Goal: Information Seeking & Learning: Learn about a topic

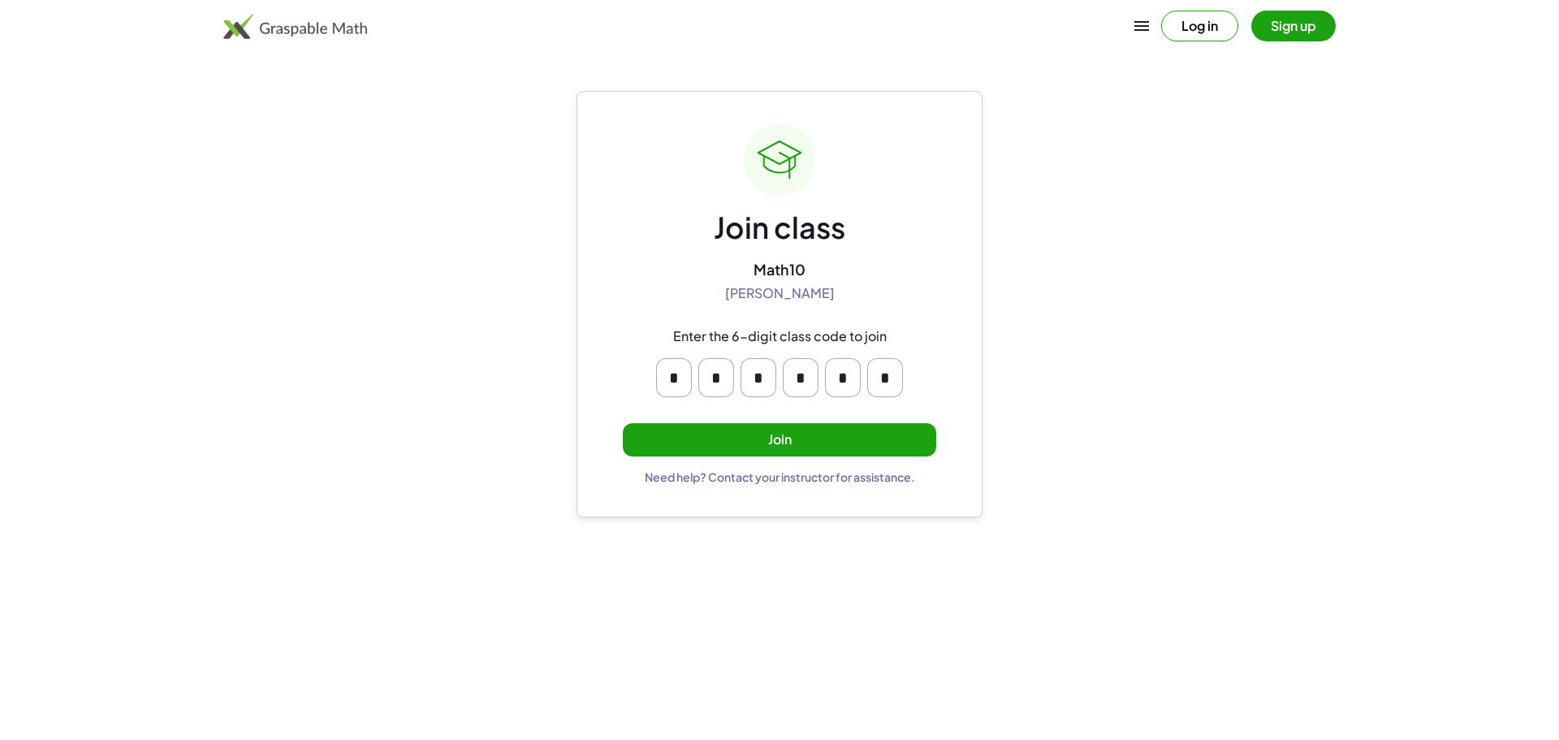
click at [671, 362] on input "*" at bounding box center [674, 377] width 36 height 39
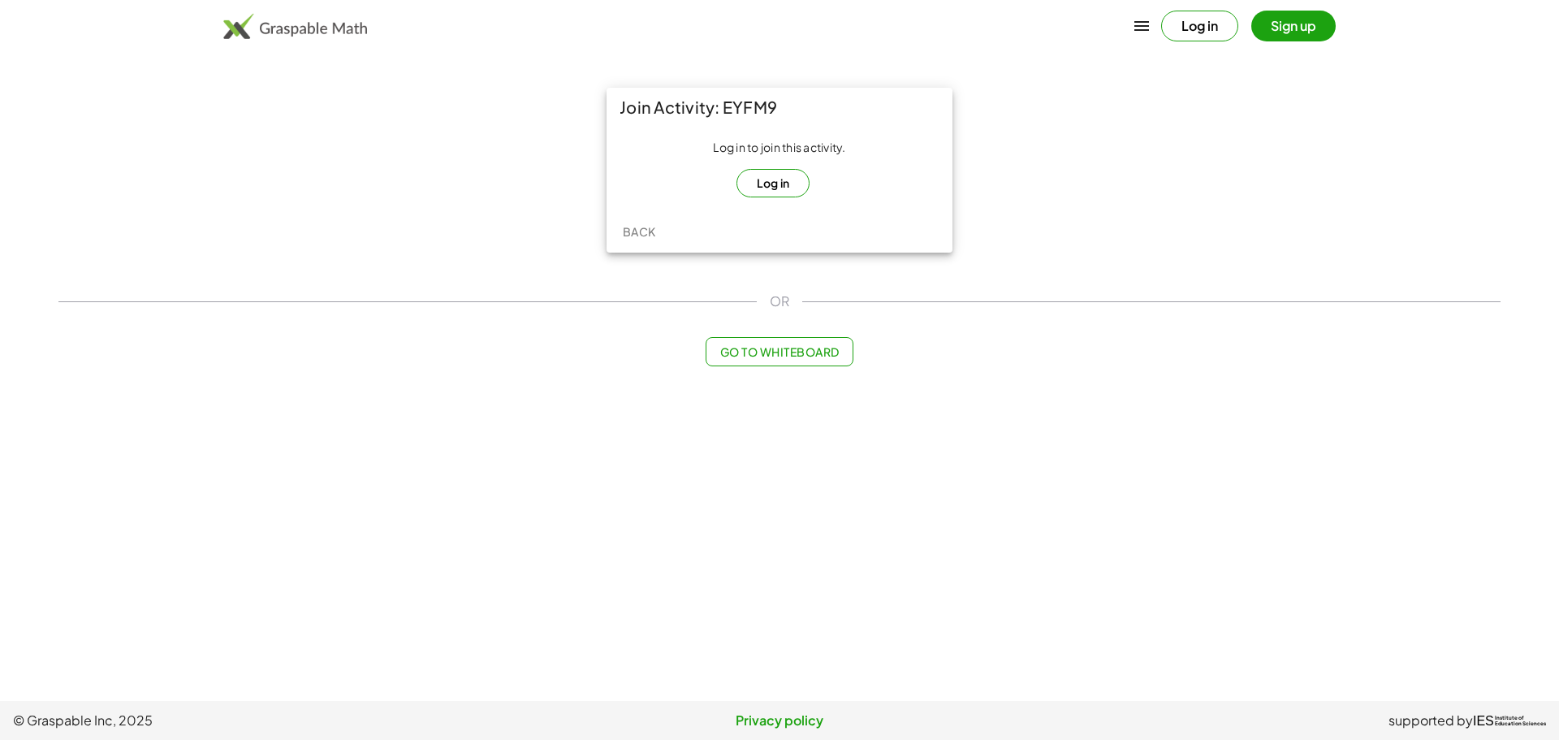
click at [796, 180] on button "Log in" at bounding box center [773, 183] width 74 height 28
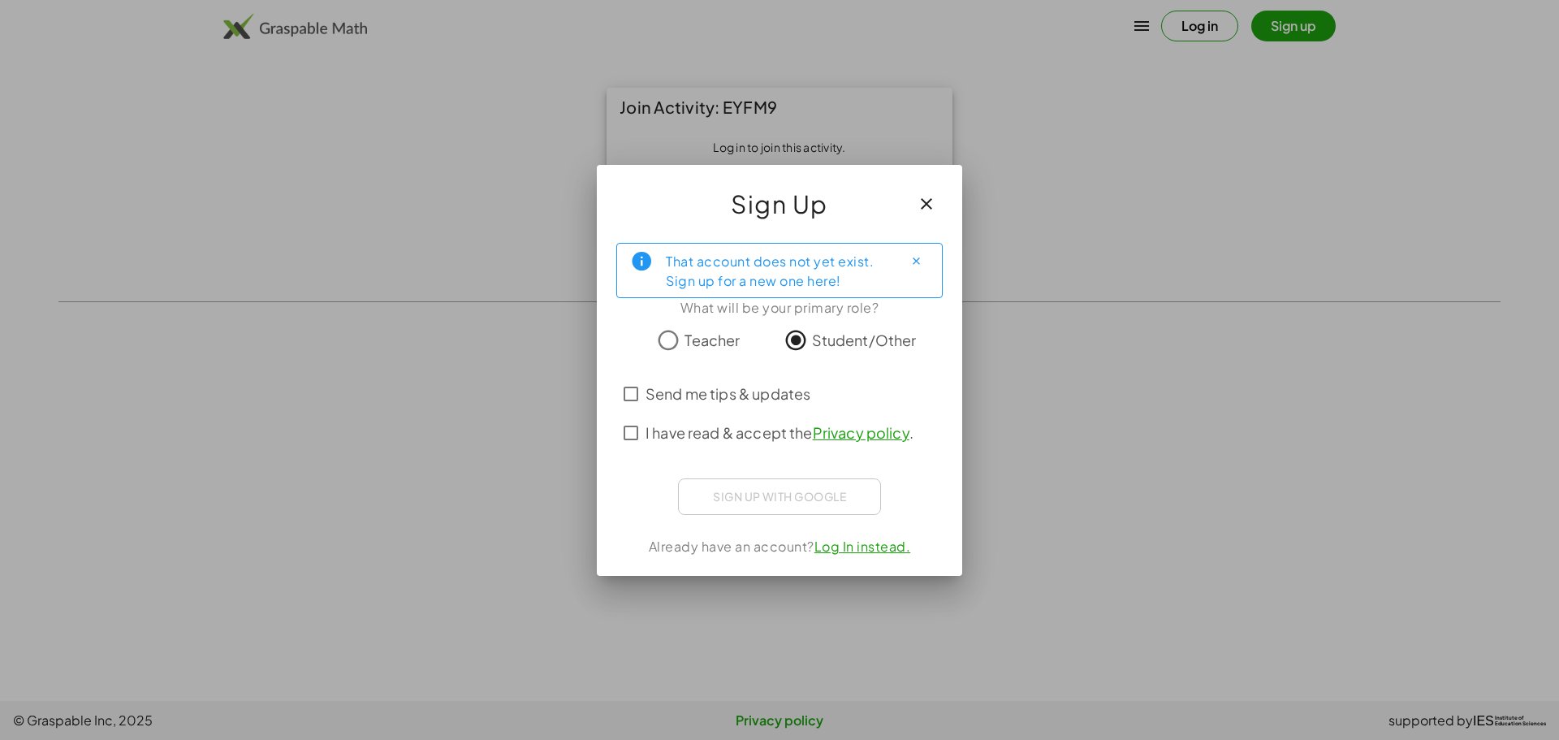
click at [674, 433] on span "I have read & accept the Privacy policy ." at bounding box center [779, 432] width 268 height 22
click at [648, 400] on span "Send me tips & updates" at bounding box center [727, 393] width 165 height 22
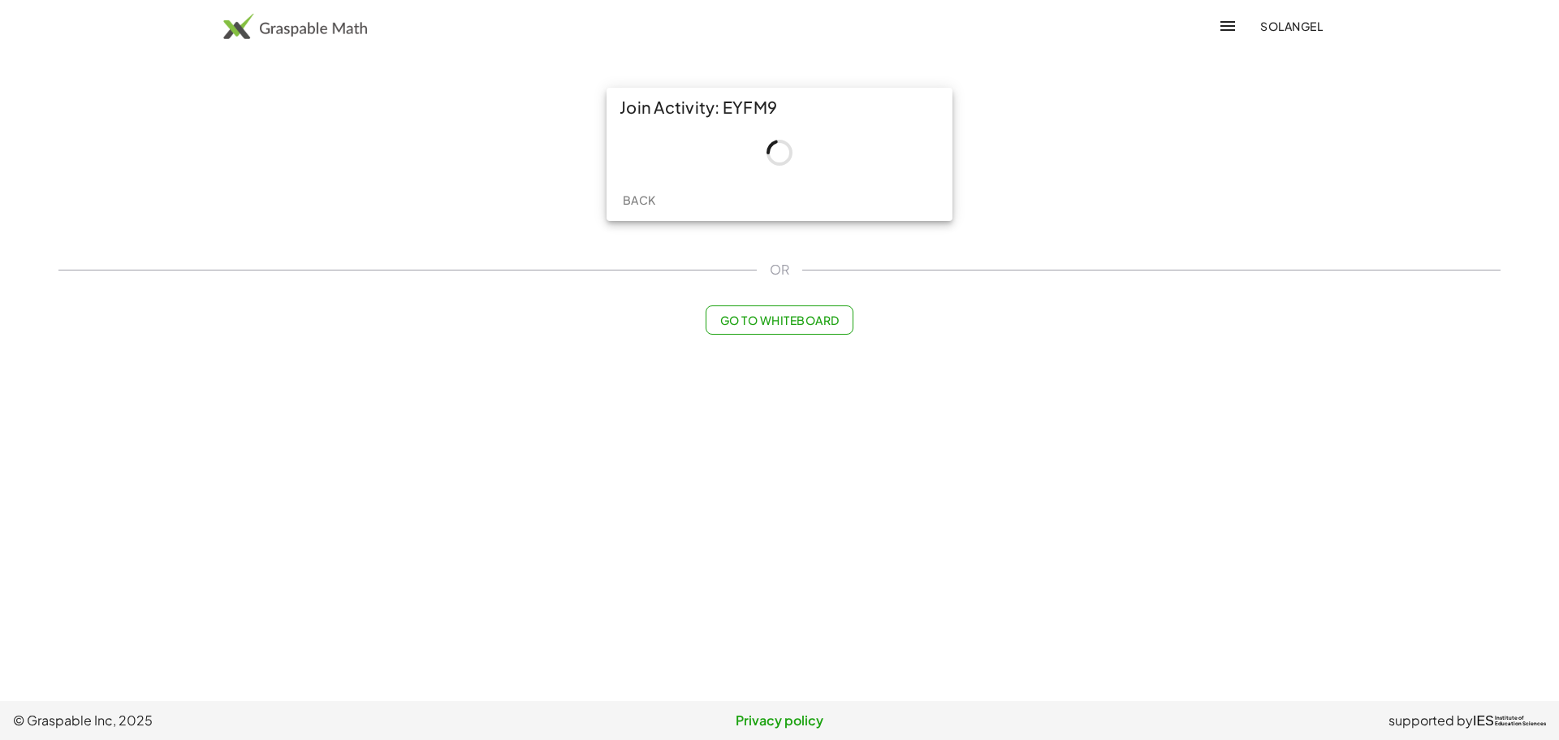
click at [766, 189] on div "Back" at bounding box center [779, 200] width 346 height 42
click at [753, 123] on div "Join Activity: EYFM9" at bounding box center [779, 107] width 346 height 39
click at [748, 120] on div "Join Activity: EYFM9" at bounding box center [779, 107] width 346 height 39
click at [744, 117] on div "Join Activity: EYFM9" at bounding box center [779, 107] width 346 height 39
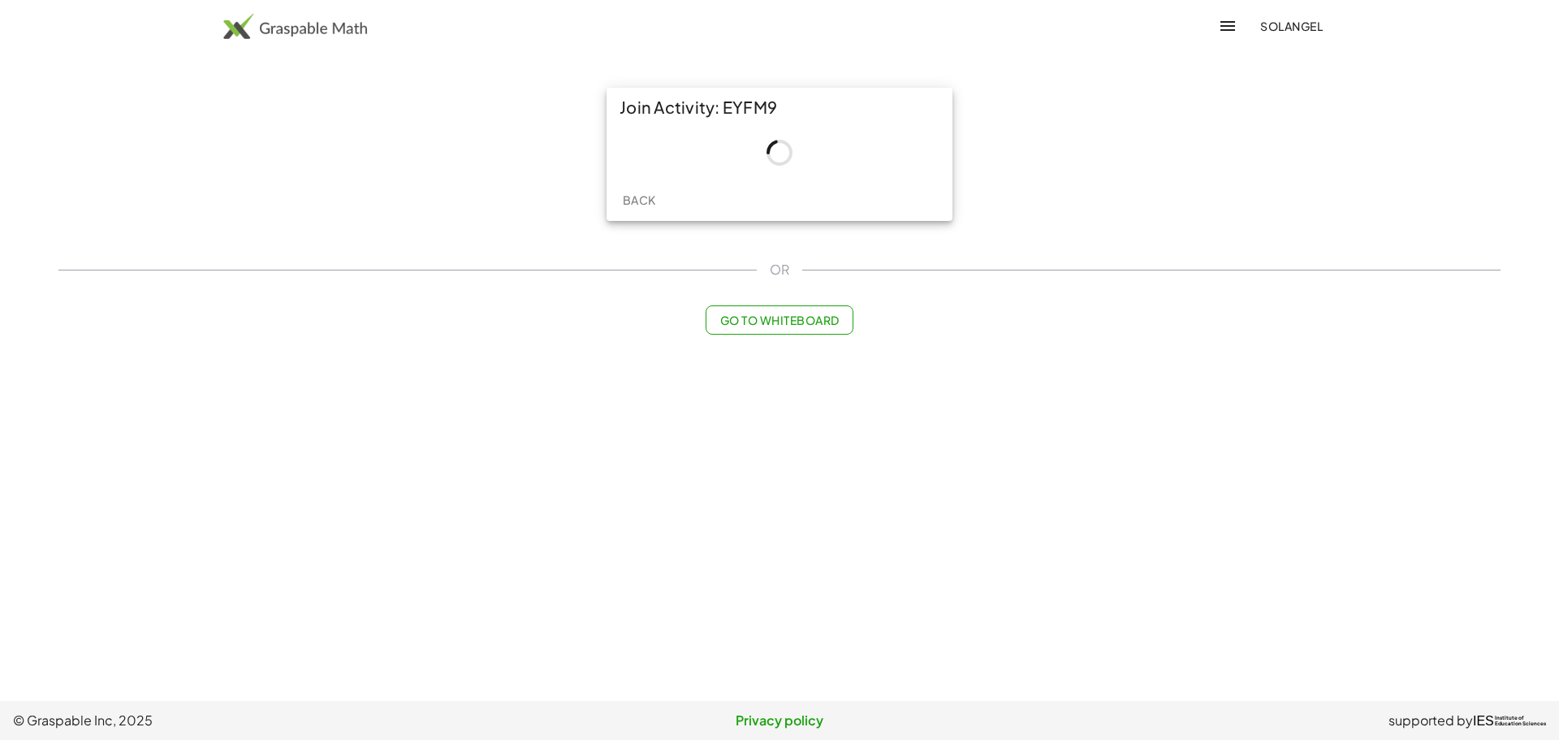
click at [740, 108] on div "Join Activity: EYFM9" at bounding box center [779, 107] width 346 height 39
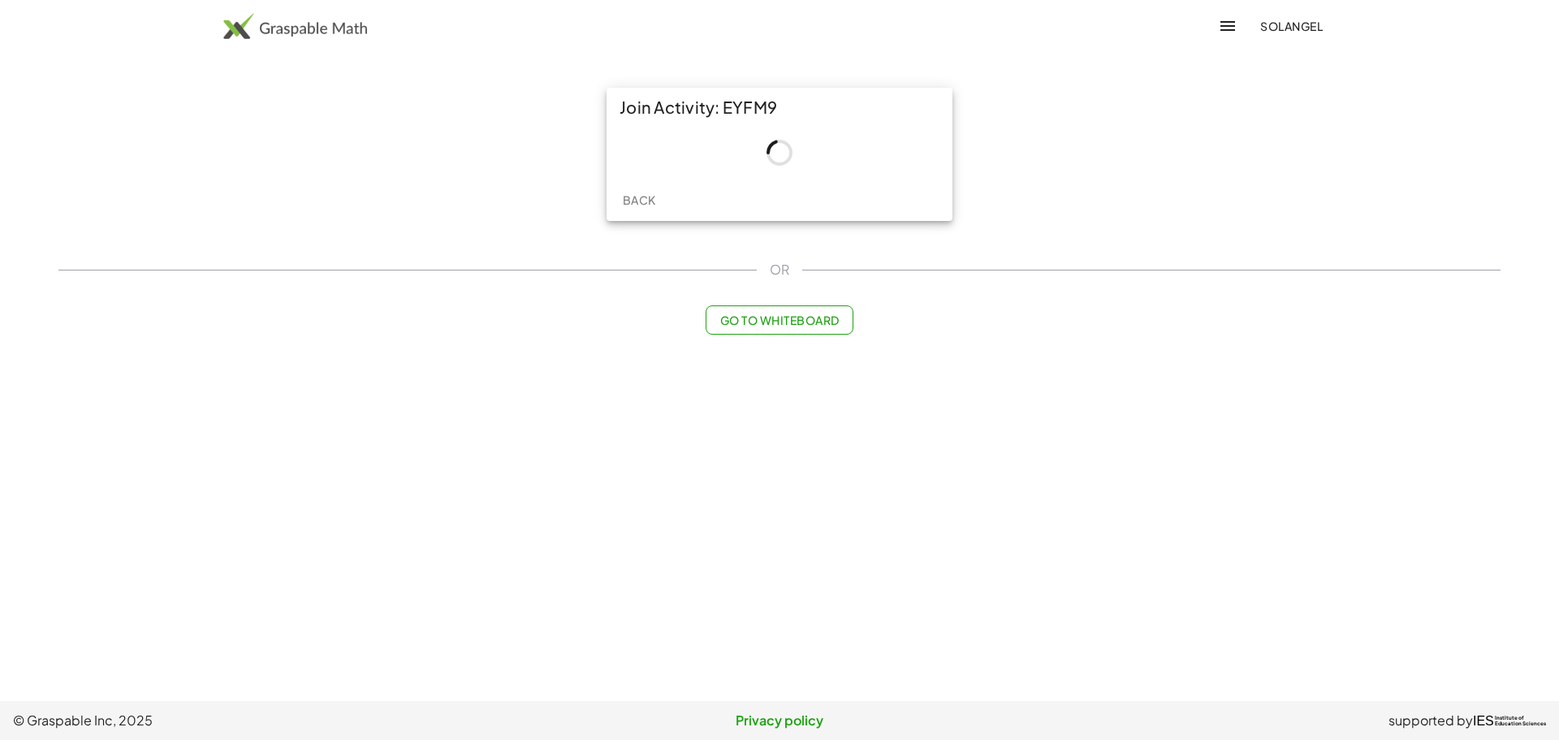
click at [816, 110] on div "Join Activity: EYFM9" at bounding box center [779, 107] width 346 height 39
drag, startPoint x: 780, startPoint y: 104, endPoint x: 719, endPoint y: 84, distance: 63.9
click at [719, 84] on div "Join Activity: EYFM9 Back" at bounding box center [779, 154] width 365 height 153
click at [782, 106] on div "Join Activity: EYFM9" at bounding box center [779, 107] width 346 height 39
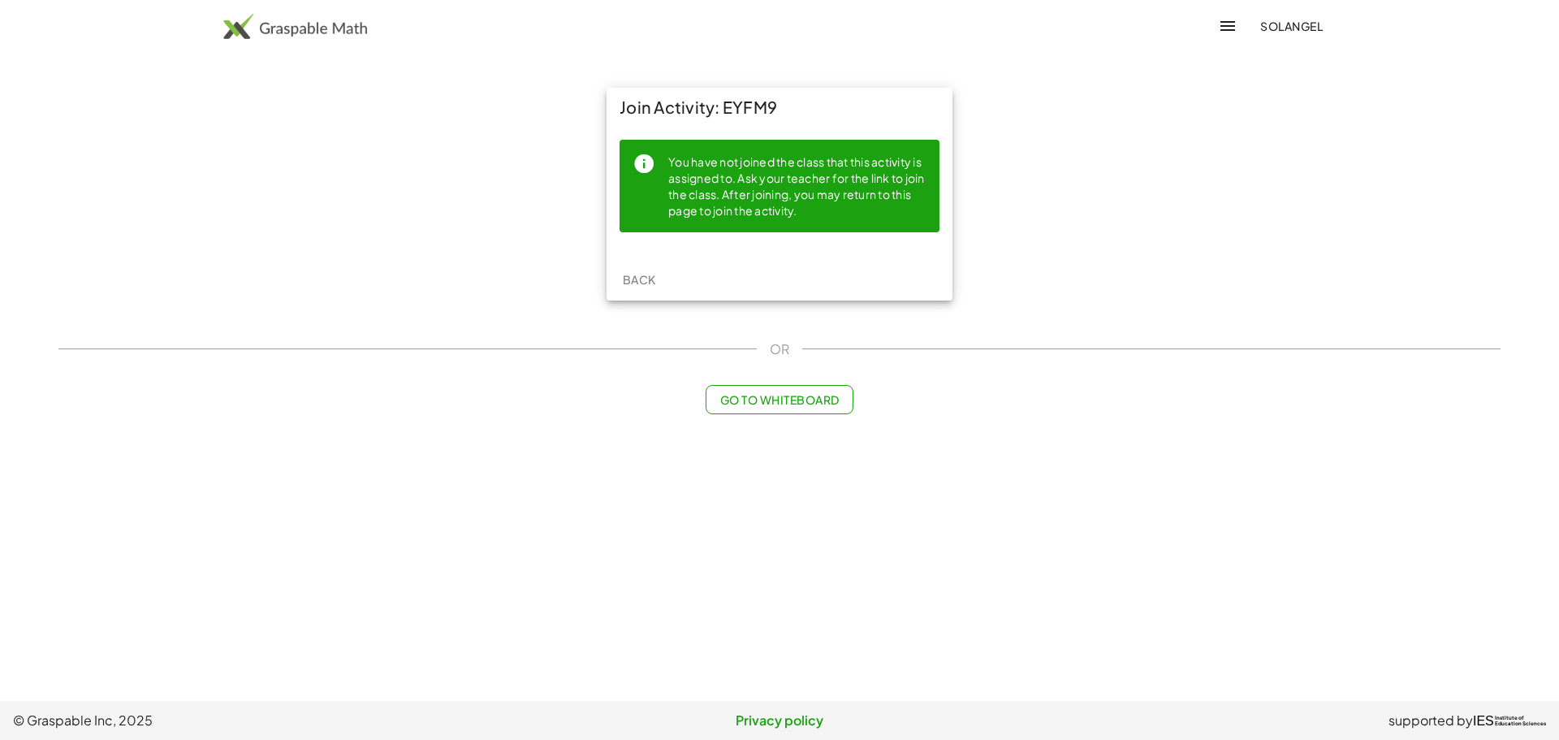
click at [743, 196] on div "You have not joined the class that this activity is assigned to. Ask your teach…" at bounding box center [797, 186] width 258 height 67
click at [649, 282] on span "Back" at bounding box center [638, 279] width 33 height 15
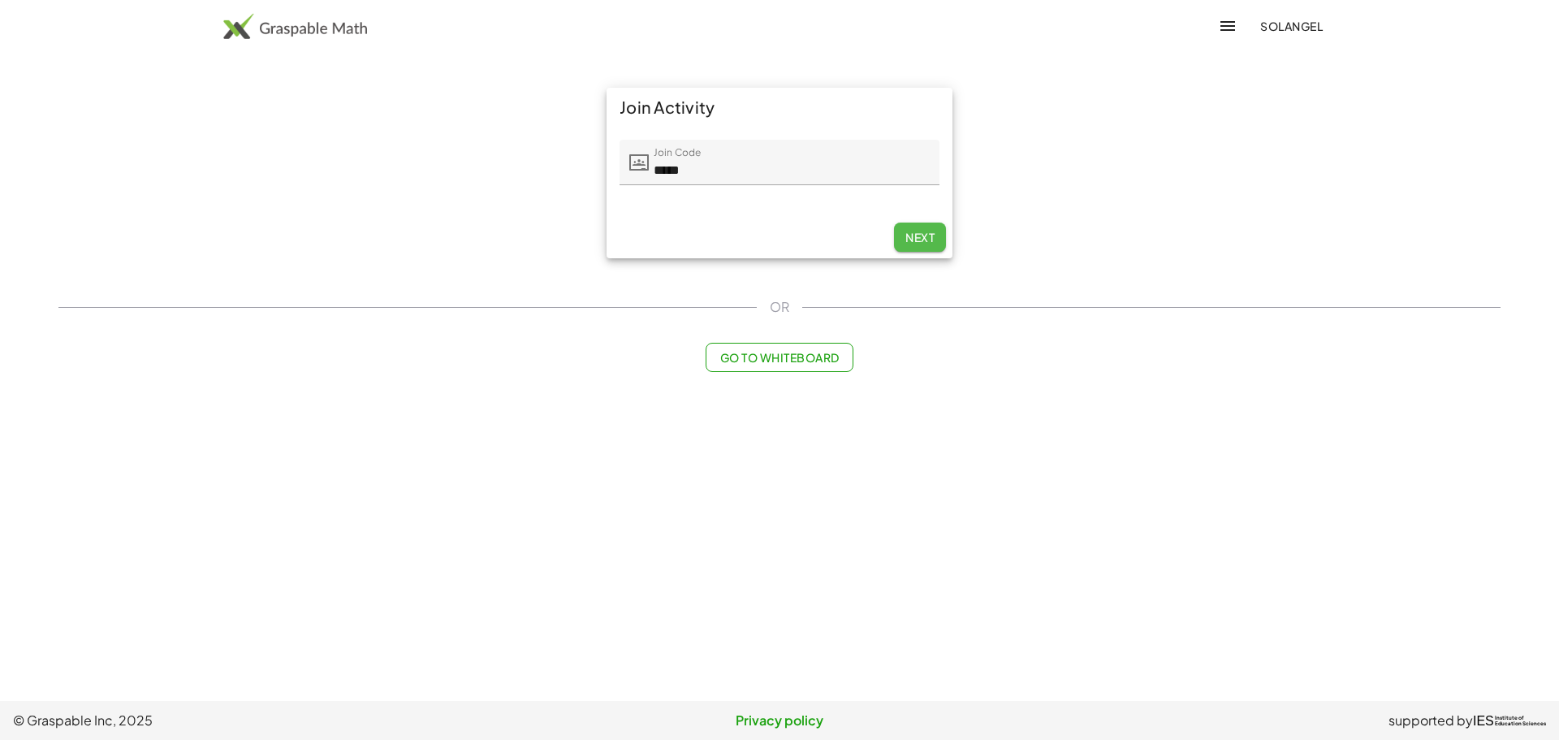
click at [908, 244] on span "Next" at bounding box center [919, 237] width 29 height 15
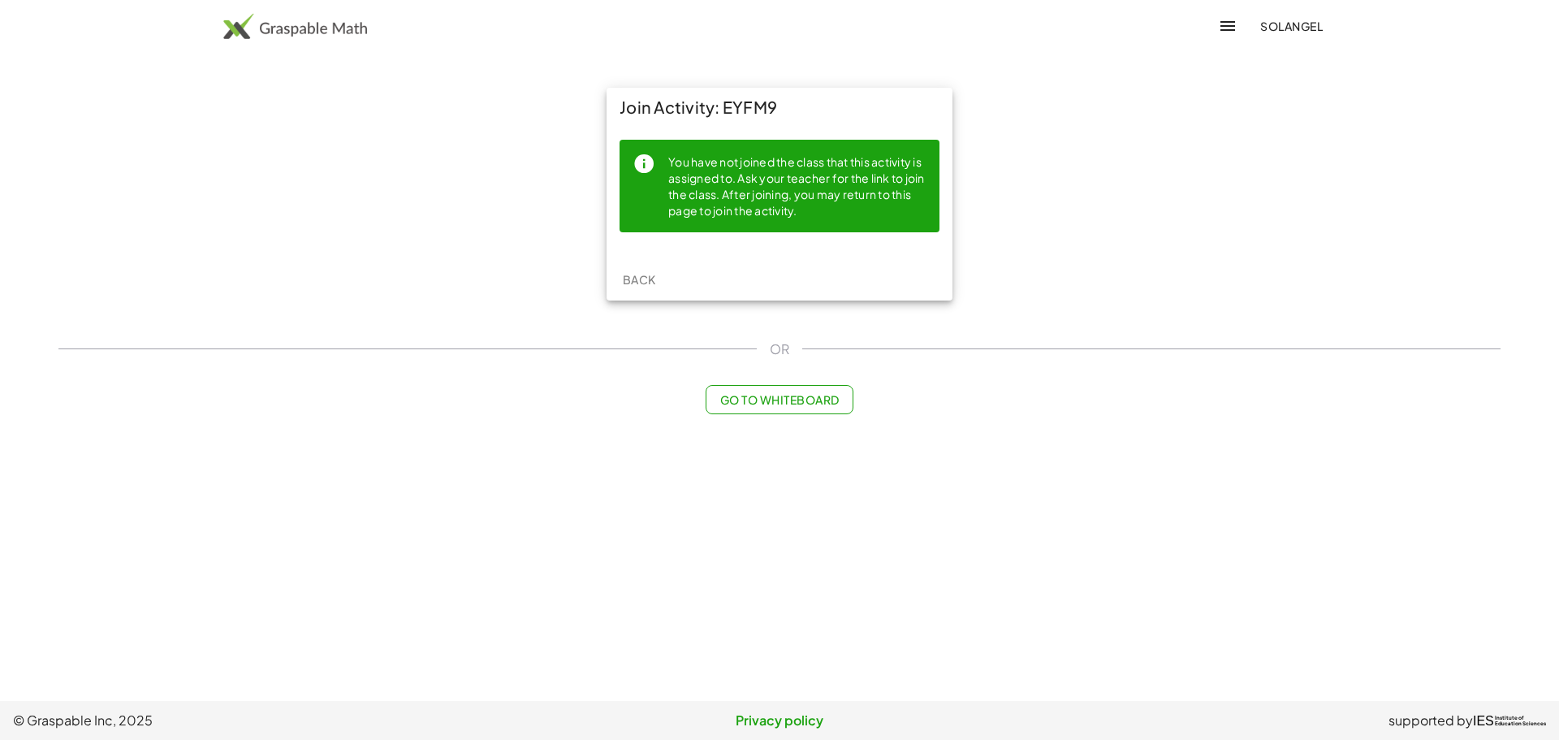
click at [660, 280] on button "Back" at bounding box center [639, 279] width 52 height 29
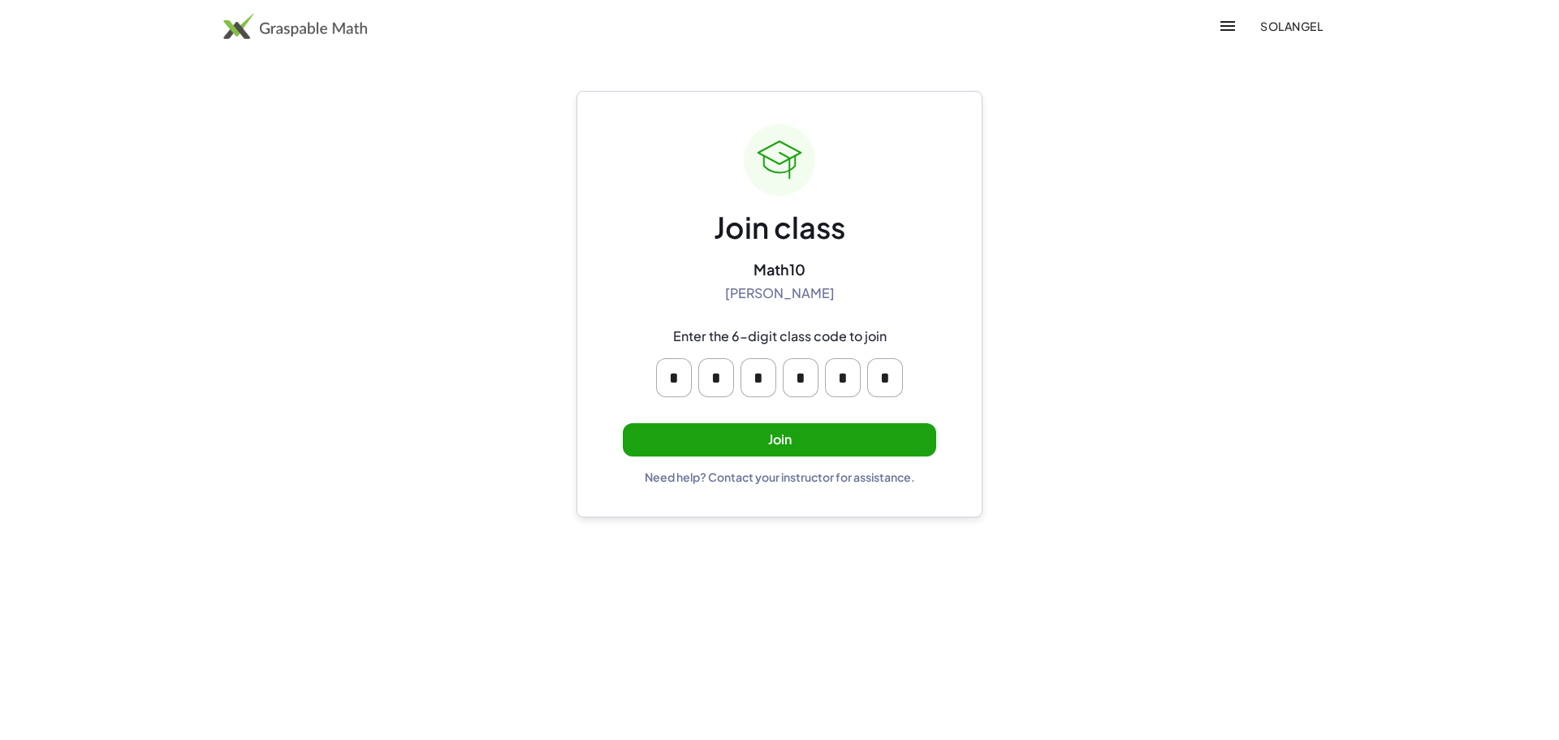
click at [811, 424] on button "Join" at bounding box center [779, 439] width 313 height 33
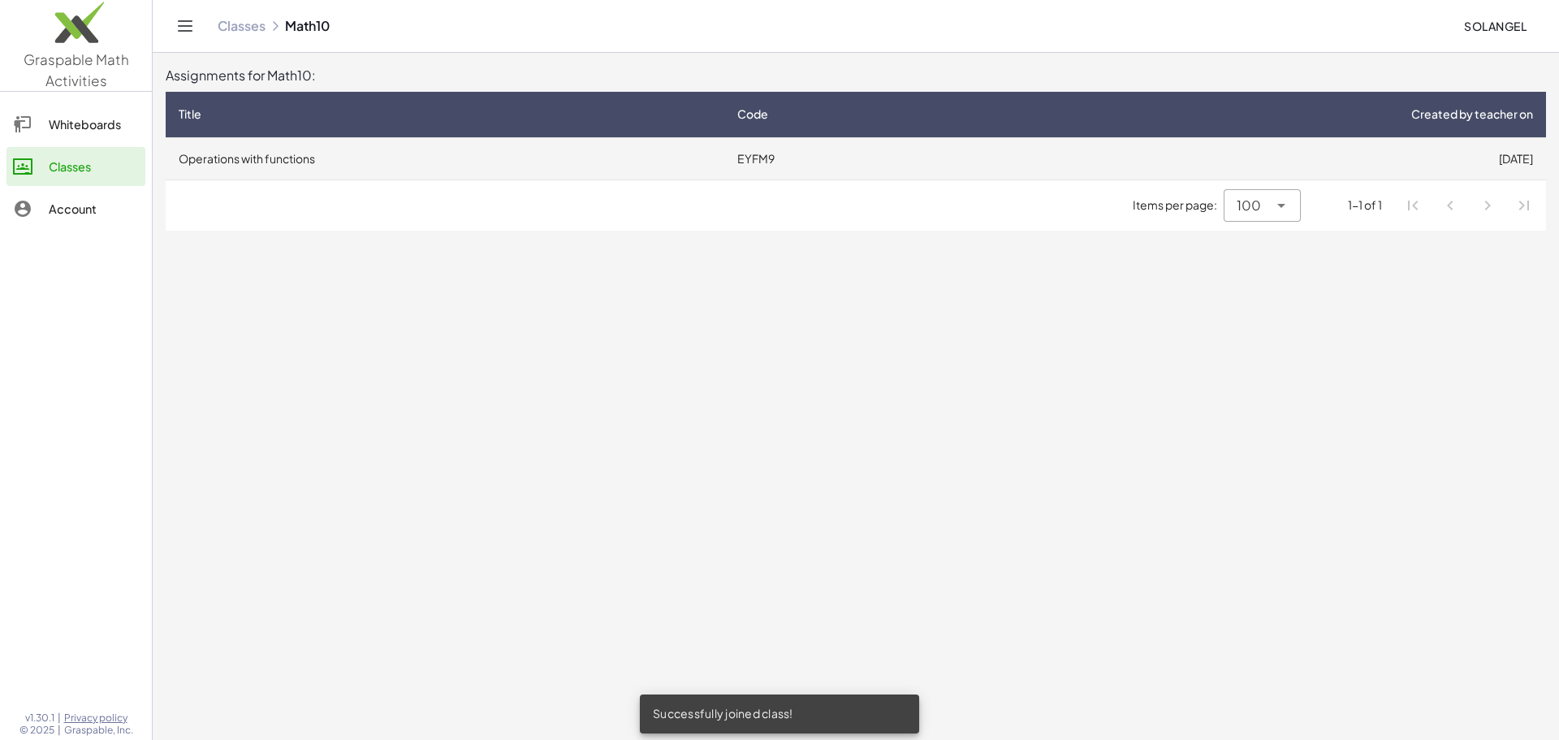
click at [736, 141] on td "EYFM9" at bounding box center [851, 158] width 254 height 42
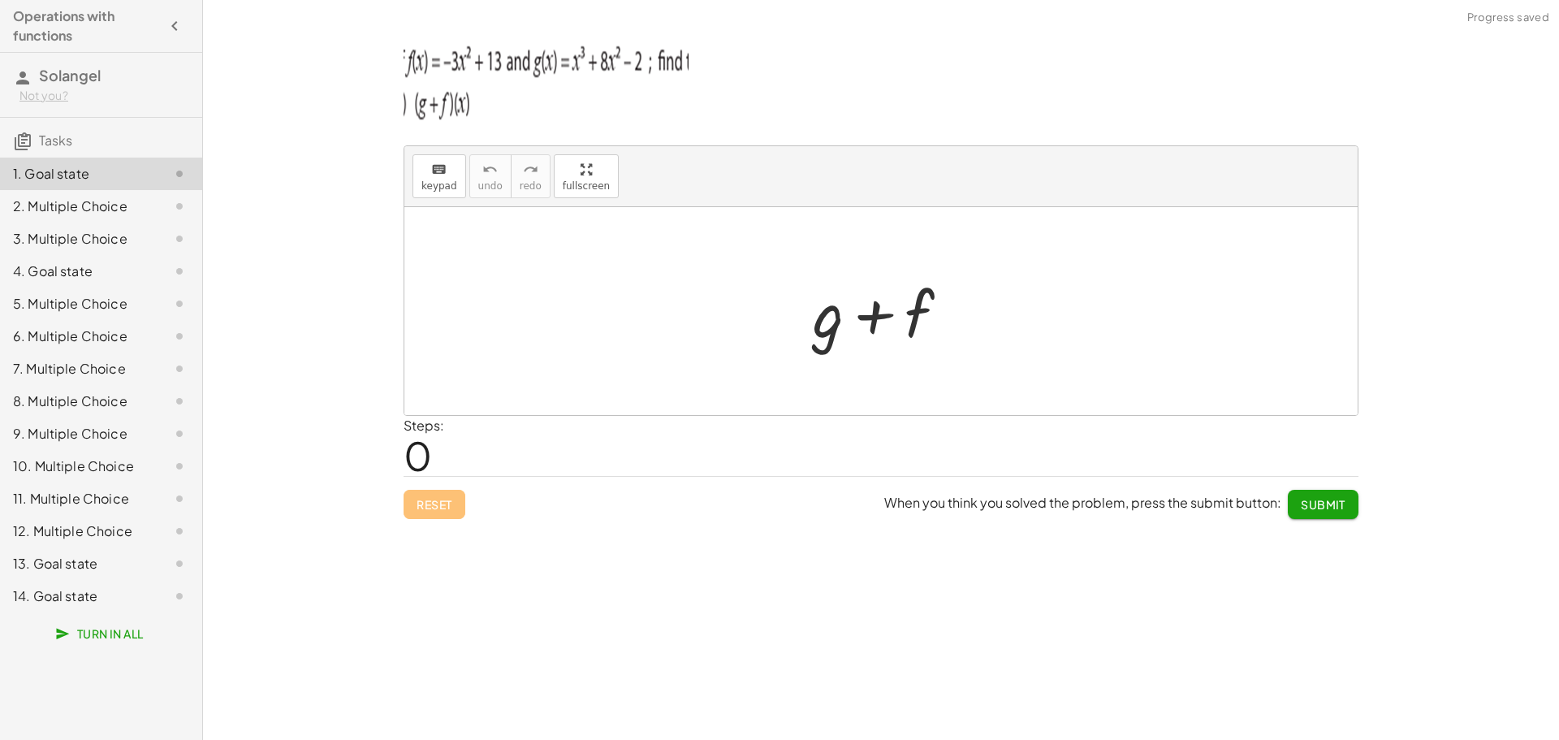
click at [477, 474] on div "Steps: 0" at bounding box center [880, 446] width 955 height 60
click at [434, 463] on div "Steps: 0" at bounding box center [423, 446] width 41 height 60
click at [421, 459] on span "0" at bounding box center [417, 455] width 28 height 50
click at [460, 71] on img at bounding box center [545, 78] width 285 height 97
click at [618, 87] on img at bounding box center [545, 78] width 285 height 97
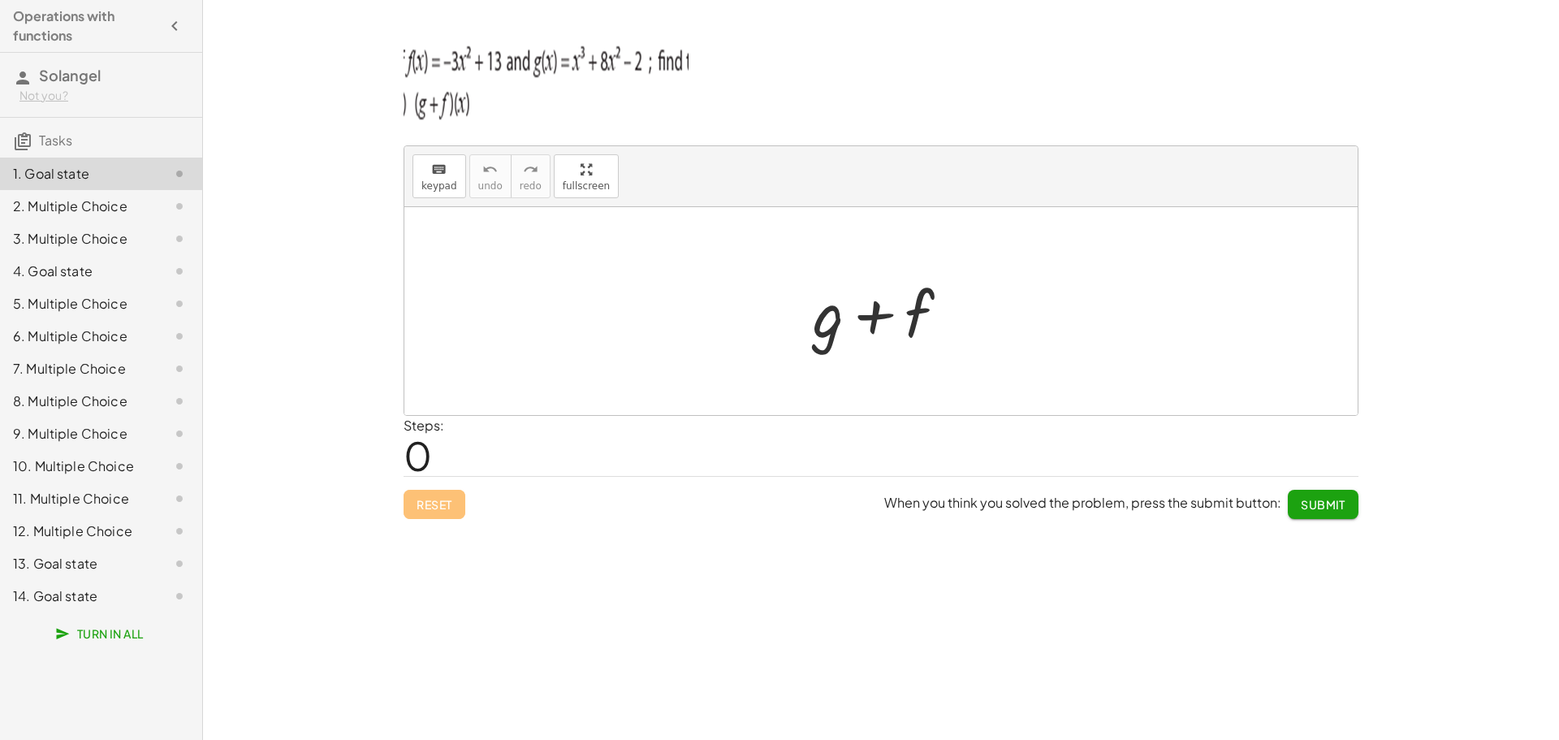
click at [692, 67] on p at bounding box center [880, 81] width 955 height 102
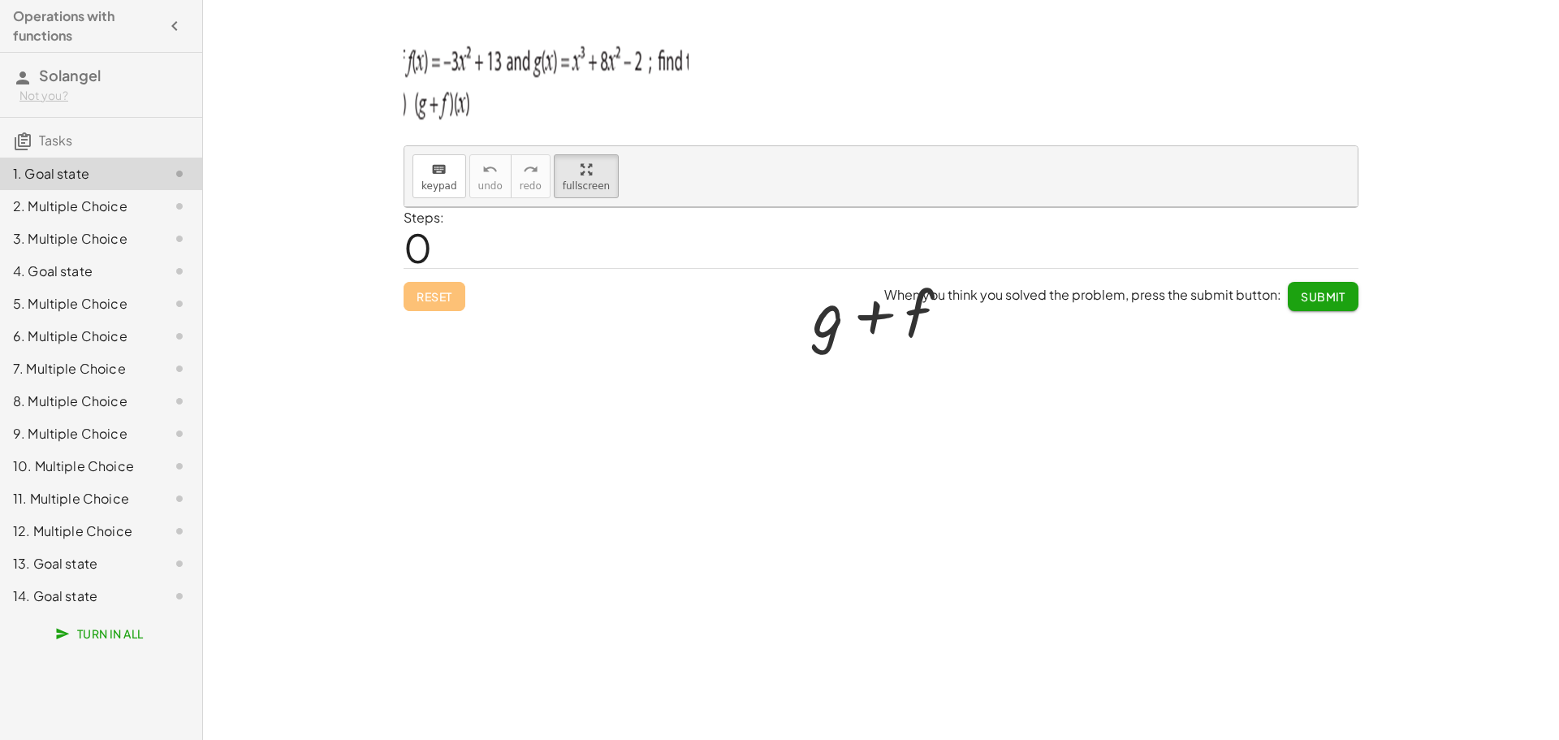
drag, startPoint x: 558, startPoint y: 182, endPoint x: 558, endPoint y: 280, distance: 98.2
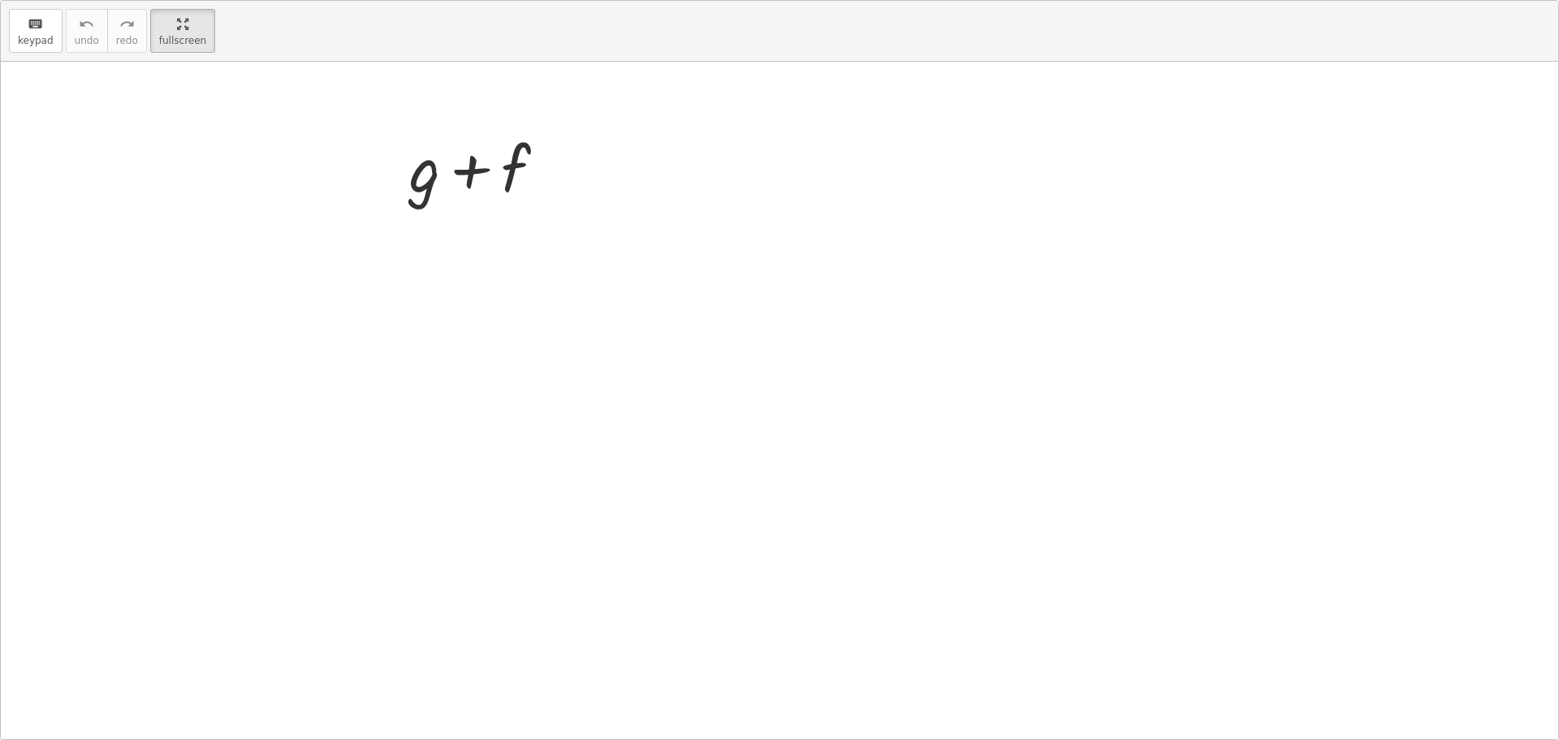
click at [558, 280] on div "keyboard keypad undo undo redo redo fullscreen Edit expressions + g + f ×" at bounding box center [779, 370] width 1557 height 738
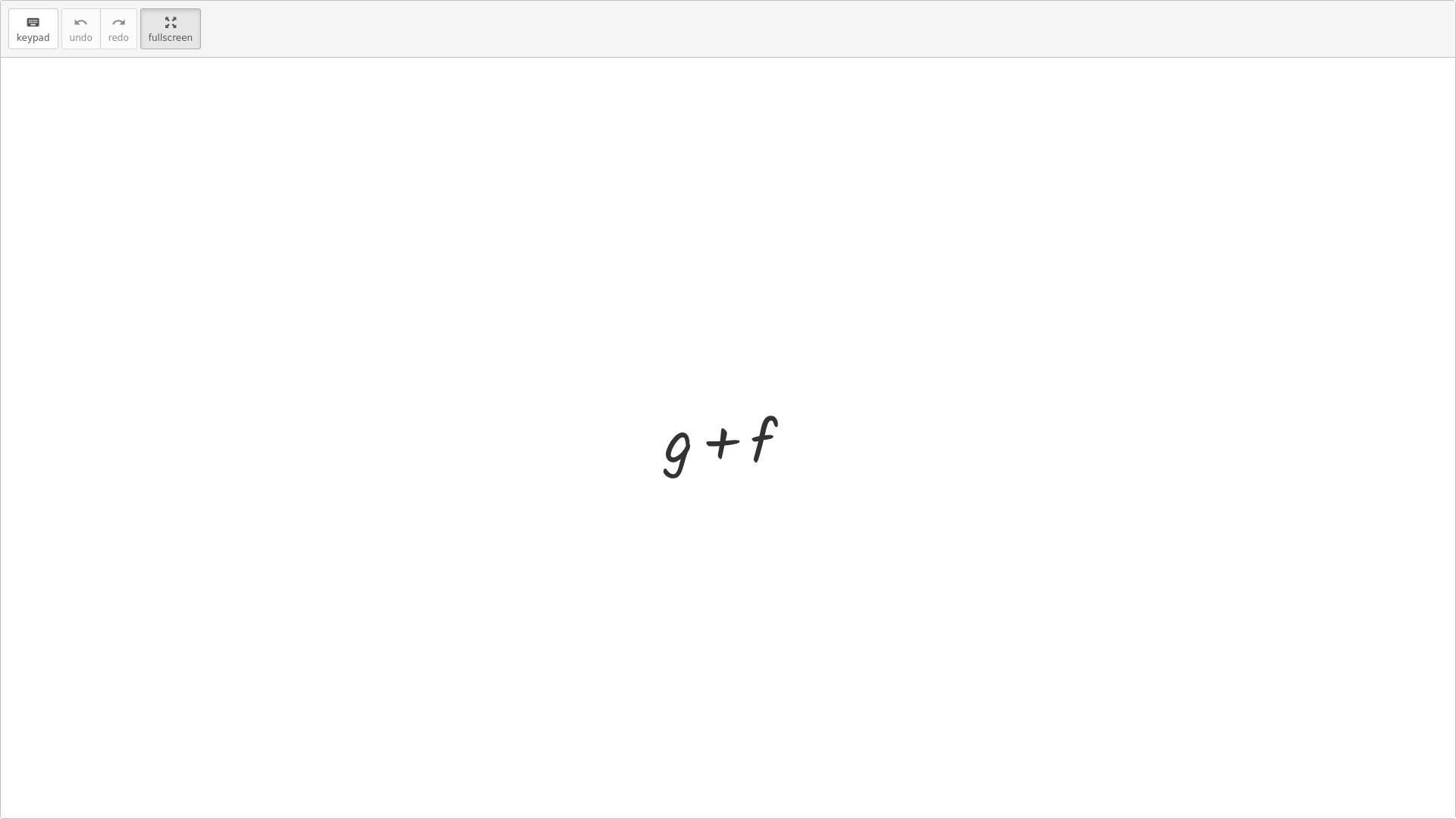
click at [810, 199] on div at bounding box center [728, 438] width 1454 height 760
click at [31, 28] on icon "keyboard" at bounding box center [33, 22] width 14 height 18
drag, startPoint x: 145, startPoint y: 33, endPoint x: 145, endPoint y: -59, distance: 92.0
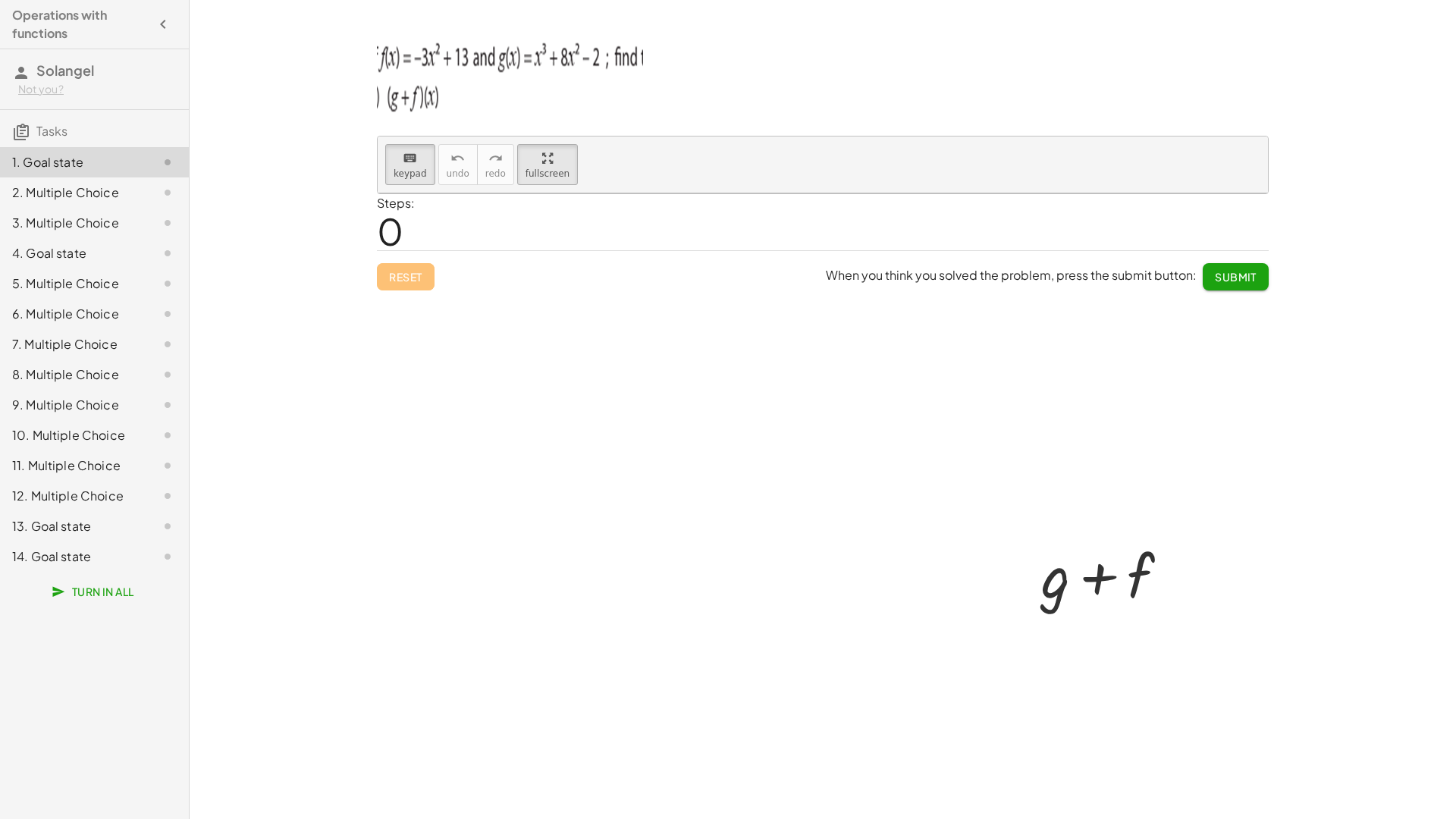
click at [145, 0] on html "Operations with functions [PERSON_NAME] Not you? Tasks 1. Goal state 2. Multipl…" at bounding box center [728, 409] width 1456 height 819
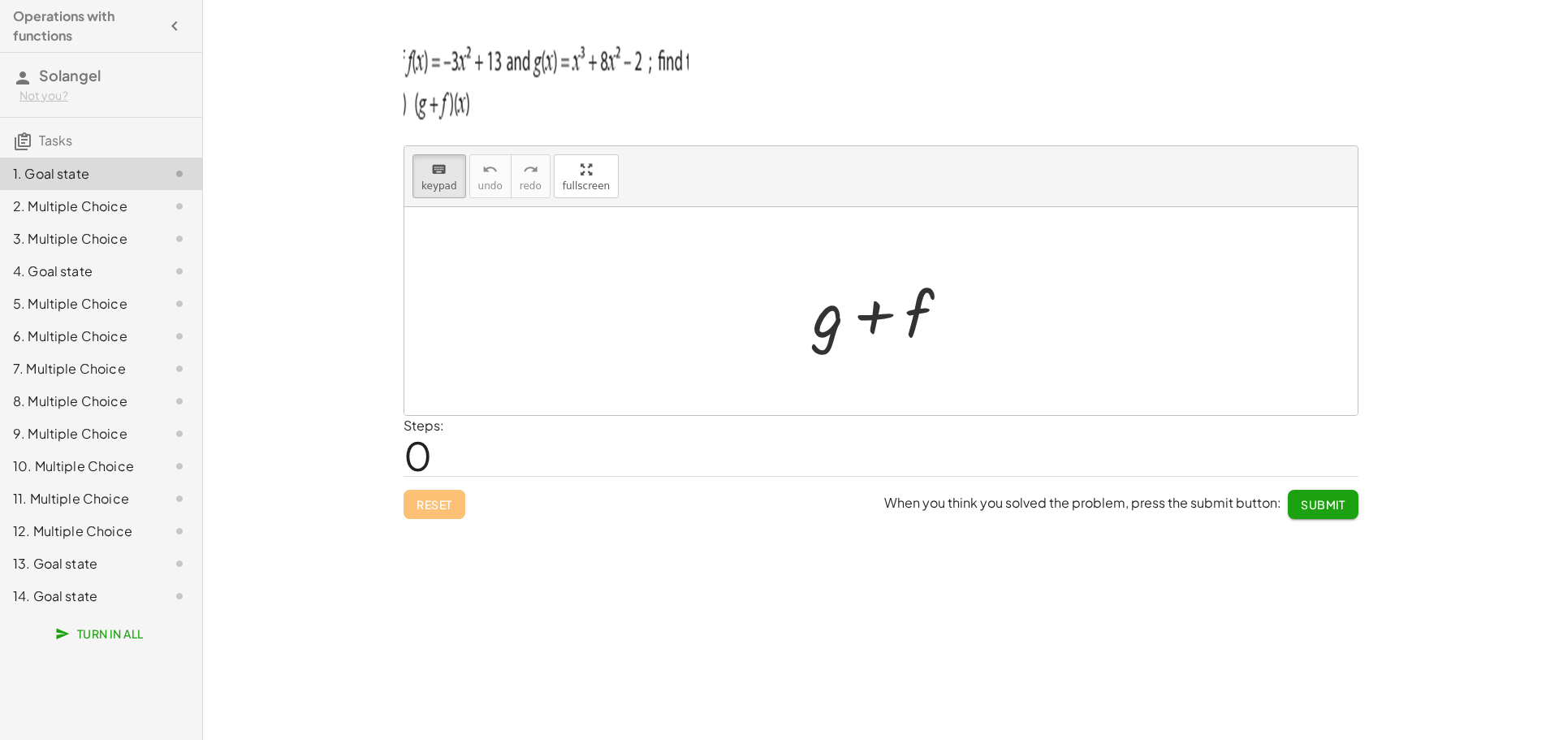
click at [510, 57] on img at bounding box center [545, 78] width 285 height 97
click at [638, 72] on img at bounding box center [545, 78] width 285 height 97
click at [87, 208] on div "2. Multiple Choice" at bounding box center [78, 205] width 131 height 19
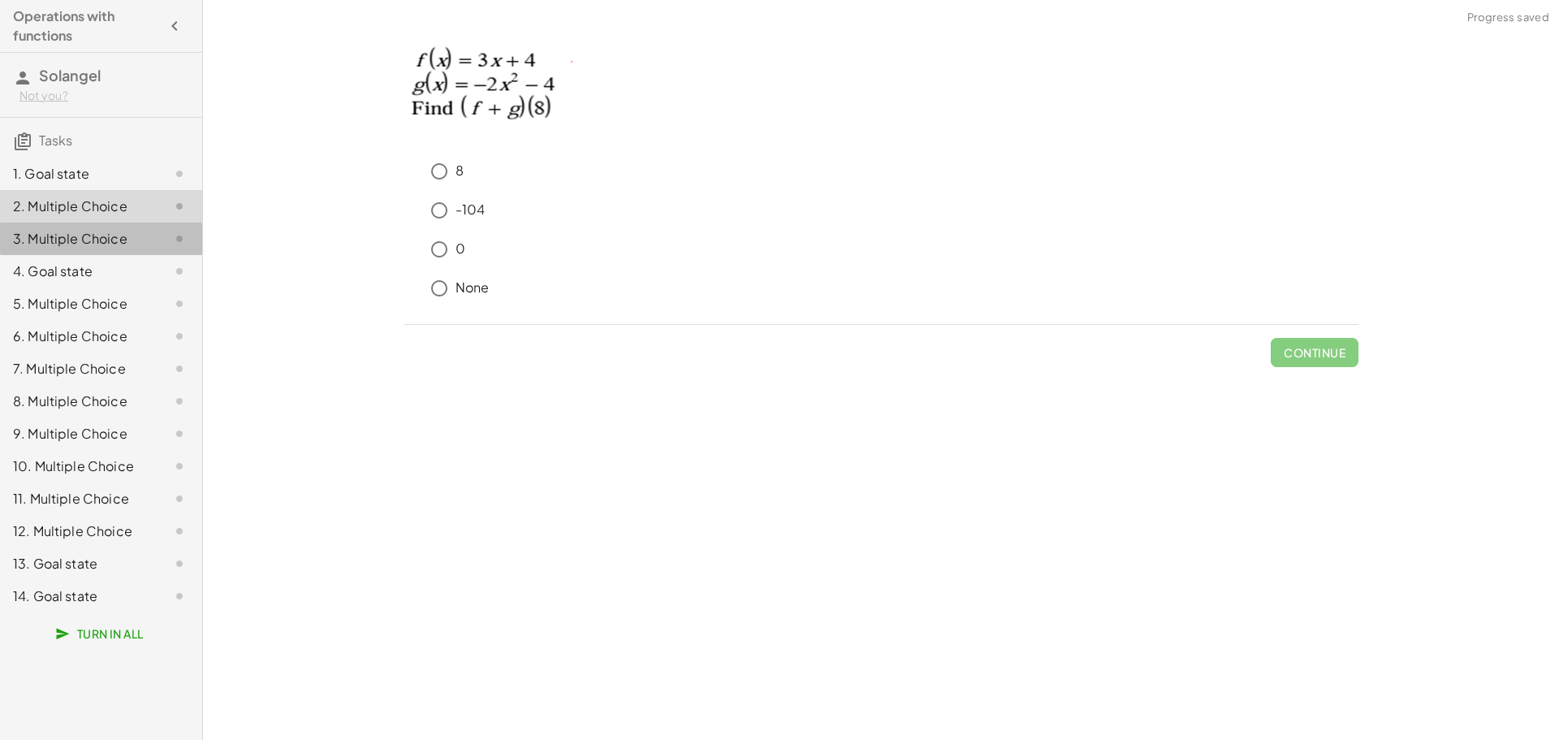
click at [101, 229] on div "3. Multiple Choice" at bounding box center [78, 238] width 131 height 19
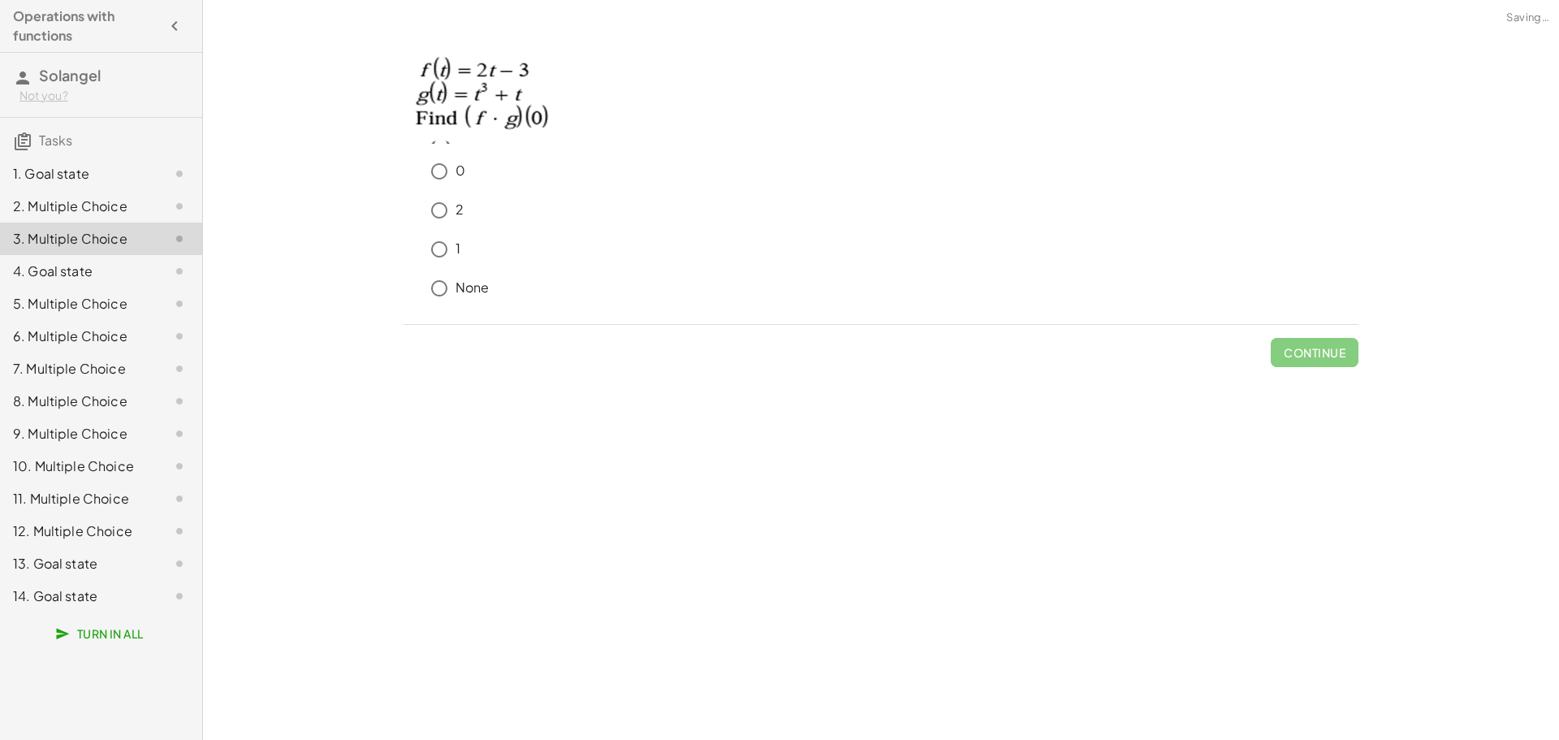
click at [500, 93] on img at bounding box center [481, 87] width 157 height 114
click at [48, 281] on div "4. Goal state" at bounding box center [78, 270] width 131 height 19
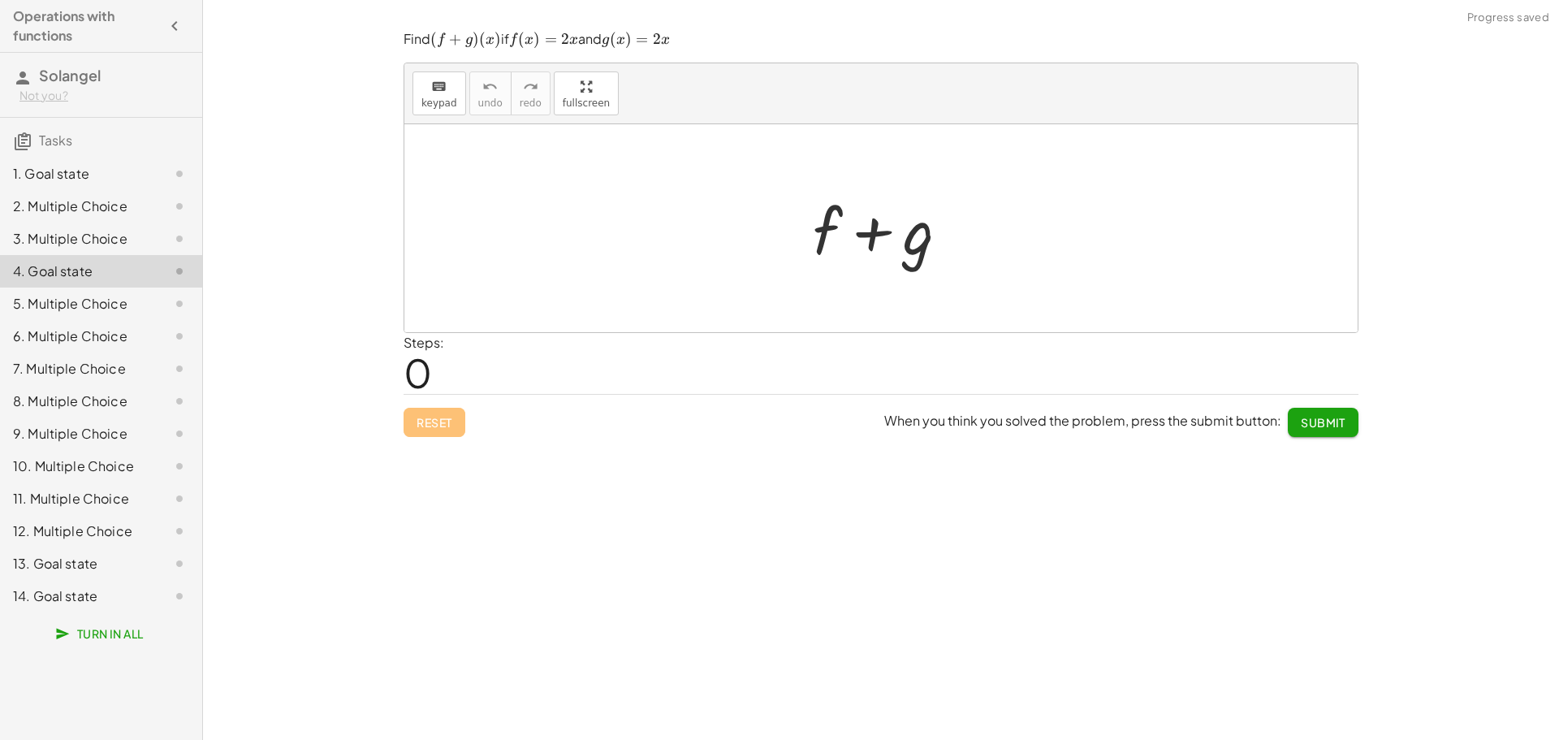
click at [48, 309] on div "5. Multiple Choice" at bounding box center [78, 303] width 131 height 19
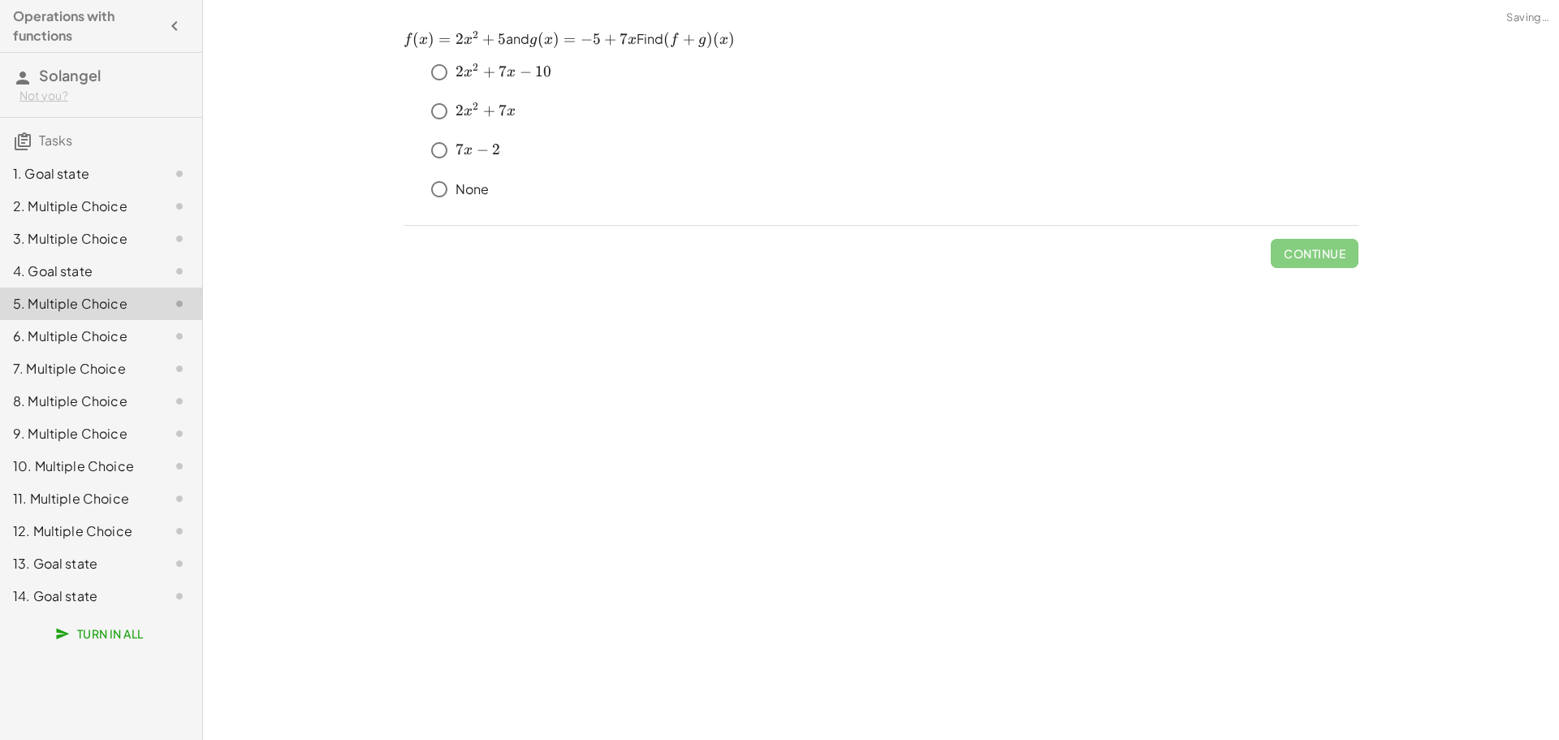
click at [42, 274] on div "4. Goal state" at bounding box center [78, 270] width 131 height 19
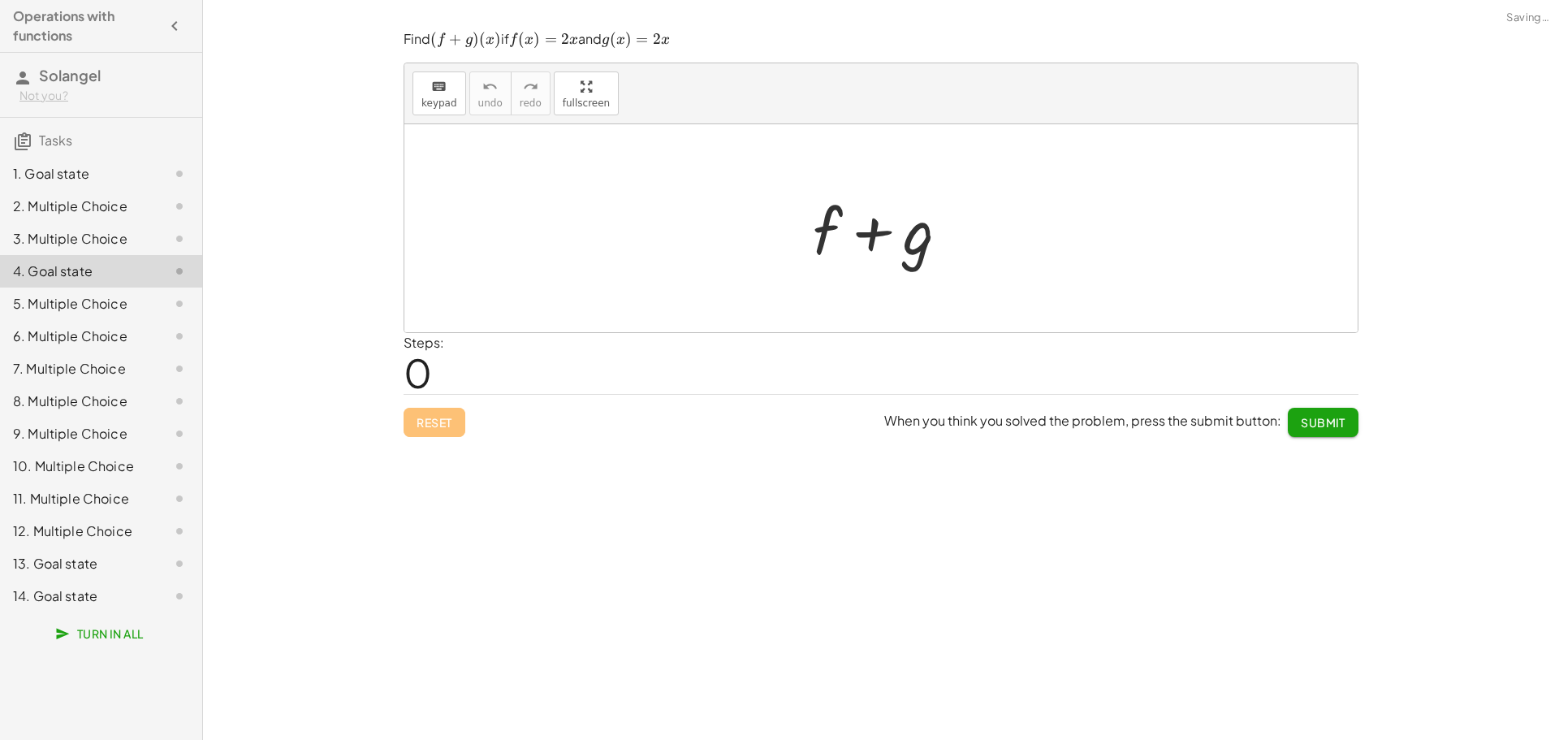
click at [57, 385] on div "6. Multiple Choice" at bounding box center [101, 401] width 202 height 32
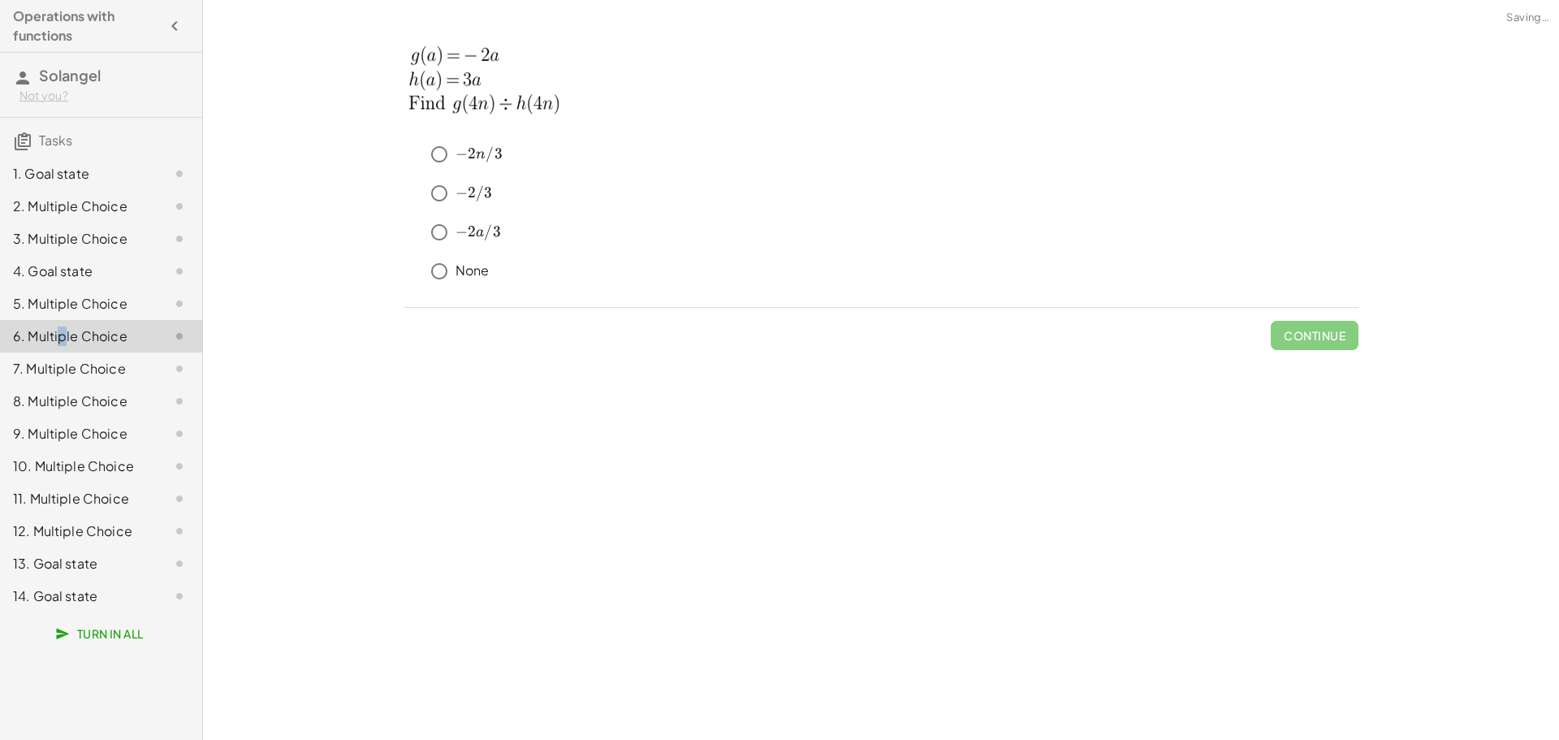
click at [62, 340] on div "6. Multiple Choice" at bounding box center [78, 335] width 131 height 19
click at [72, 365] on div "7. Multiple Choice" at bounding box center [78, 368] width 131 height 19
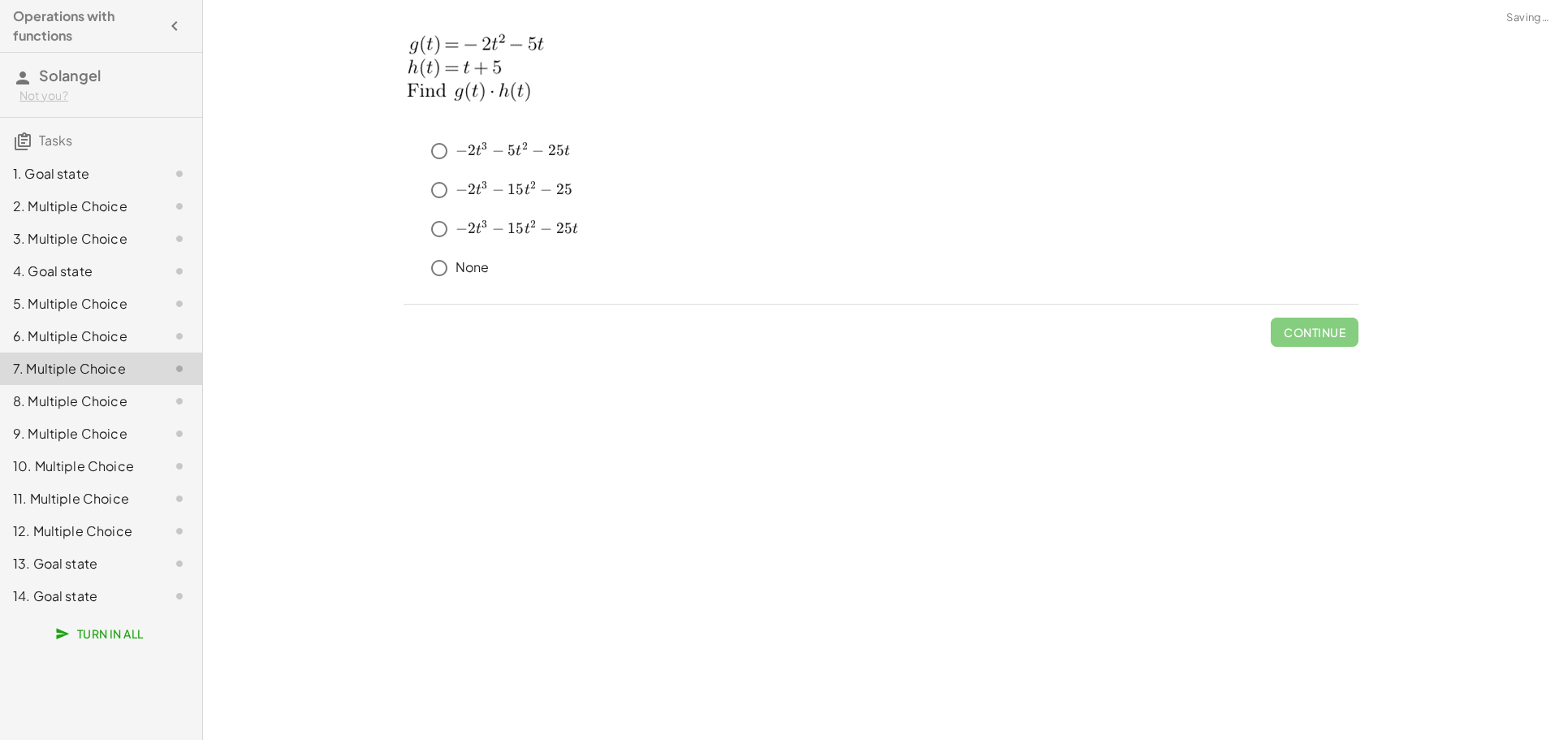
click at [85, 450] on div "8. Multiple Choice" at bounding box center [101, 466] width 202 height 32
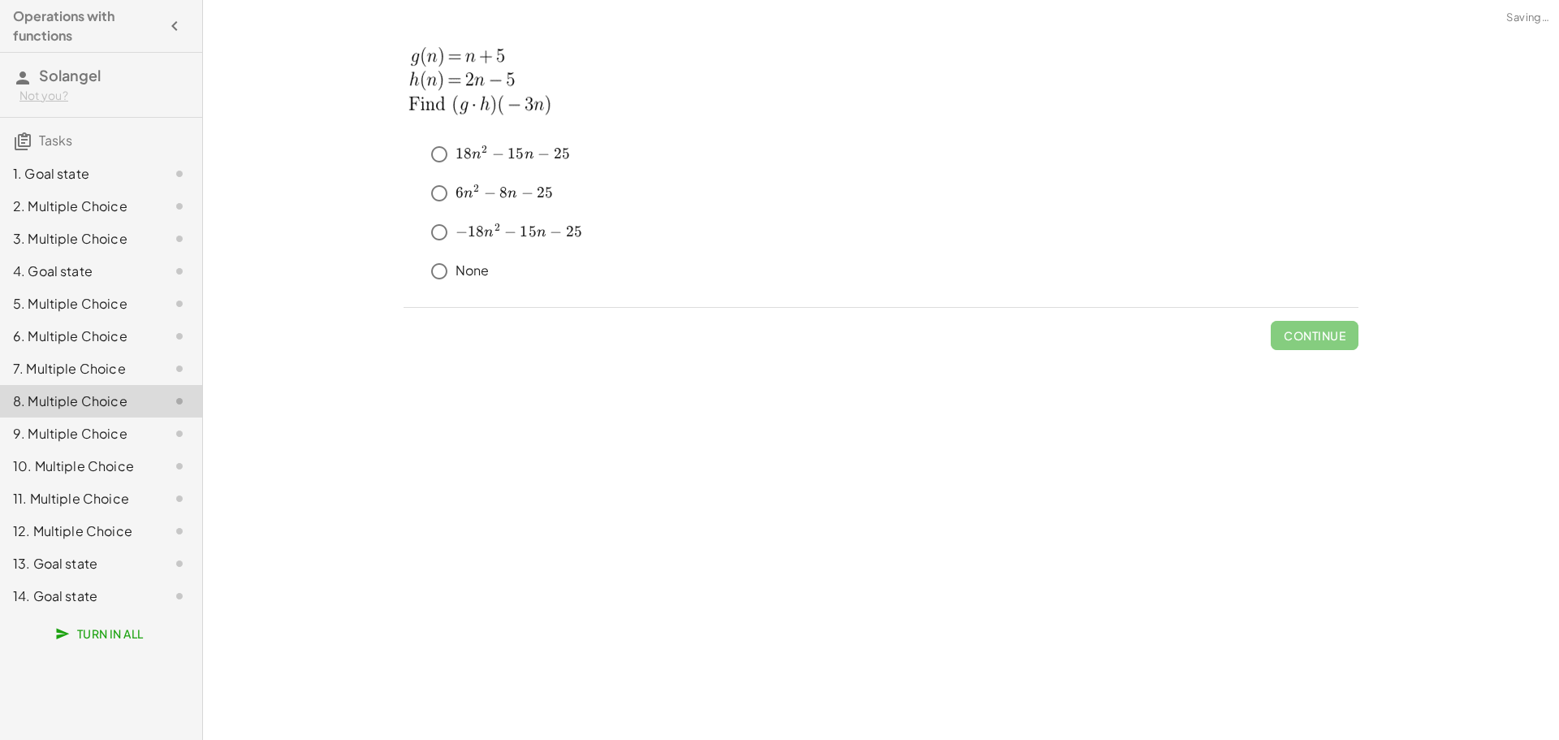
click at [88, 482] on div "9. Multiple Choice" at bounding box center [101, 498] width 202 height 32
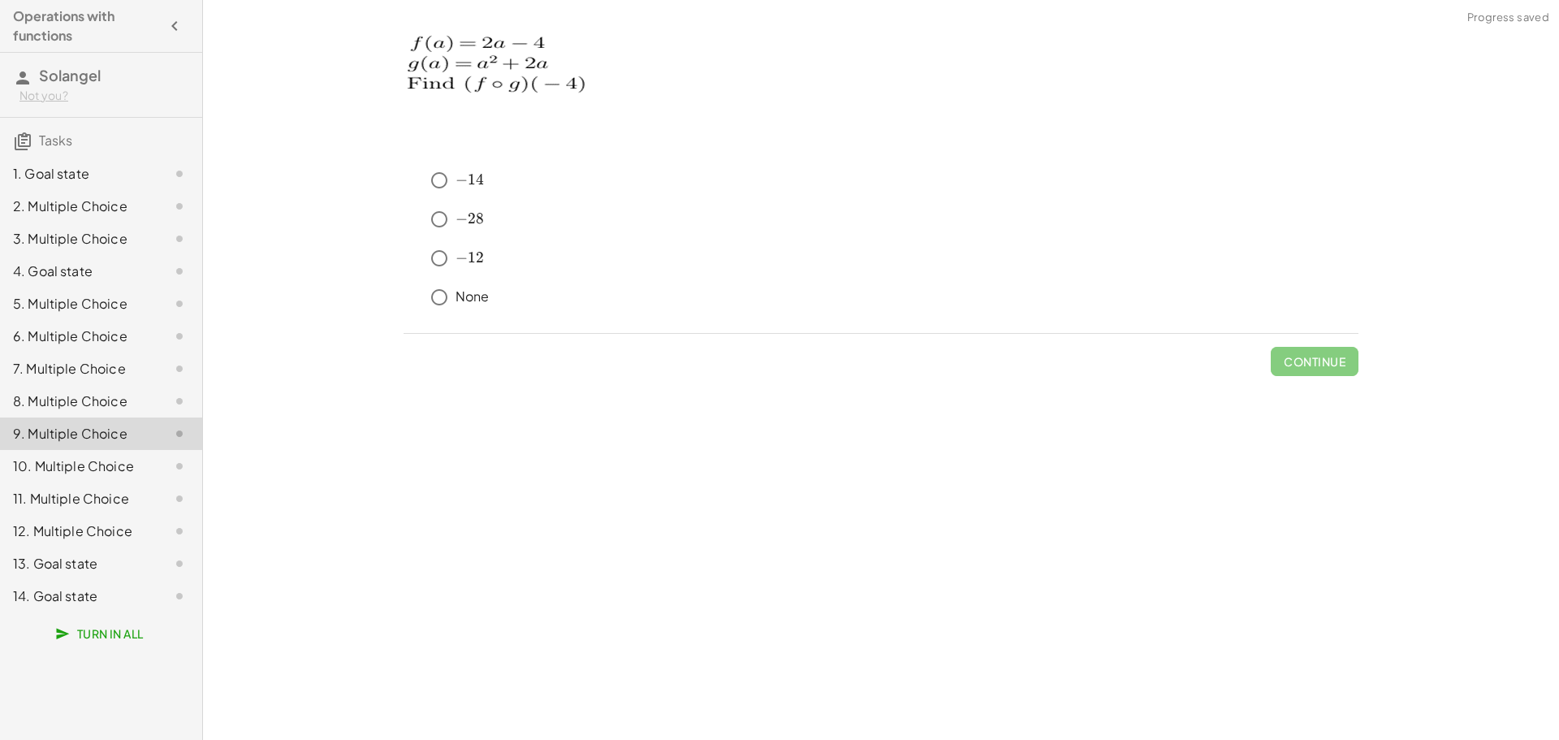
click at [83, 473] on div "10. Multiple Choice" at bounding box center [78, 465] width 131 height 19
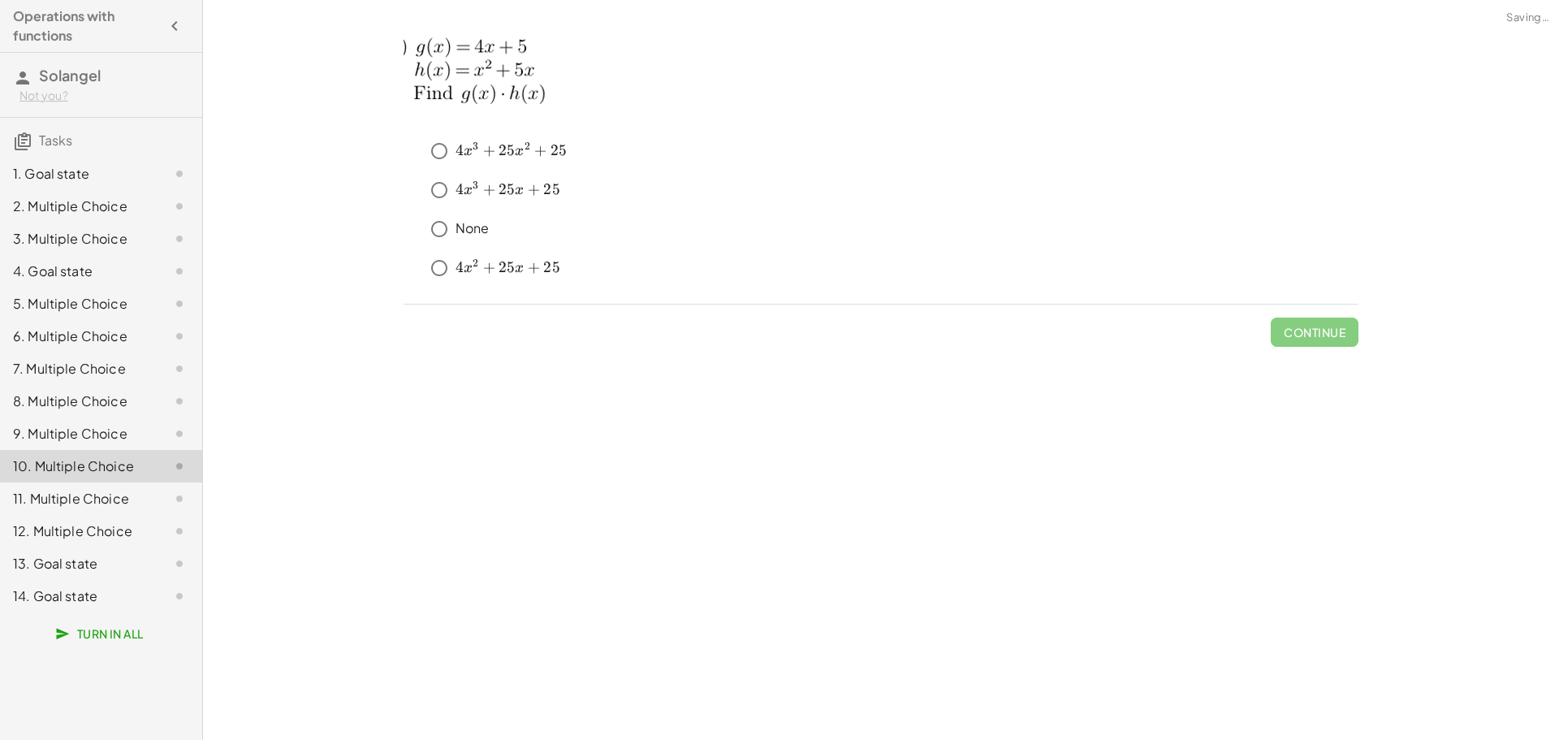
click at [84, 547] on div "11. Multiple Choice" at bounding box center [101, 563] width 202 height 32
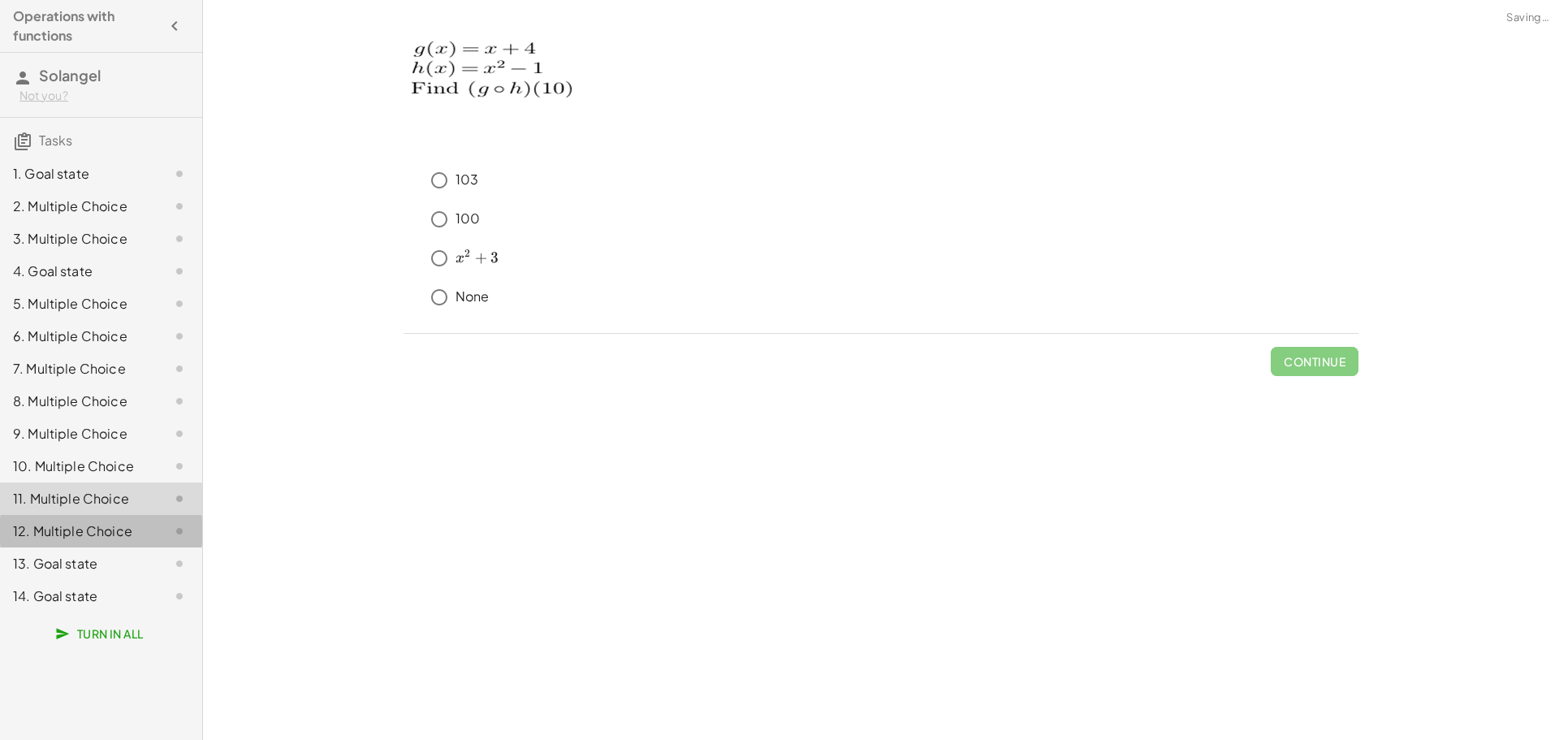
click at [71, 527] on div "12. Multiple Choice" at bounding box center [78, 530] width 131 height 19
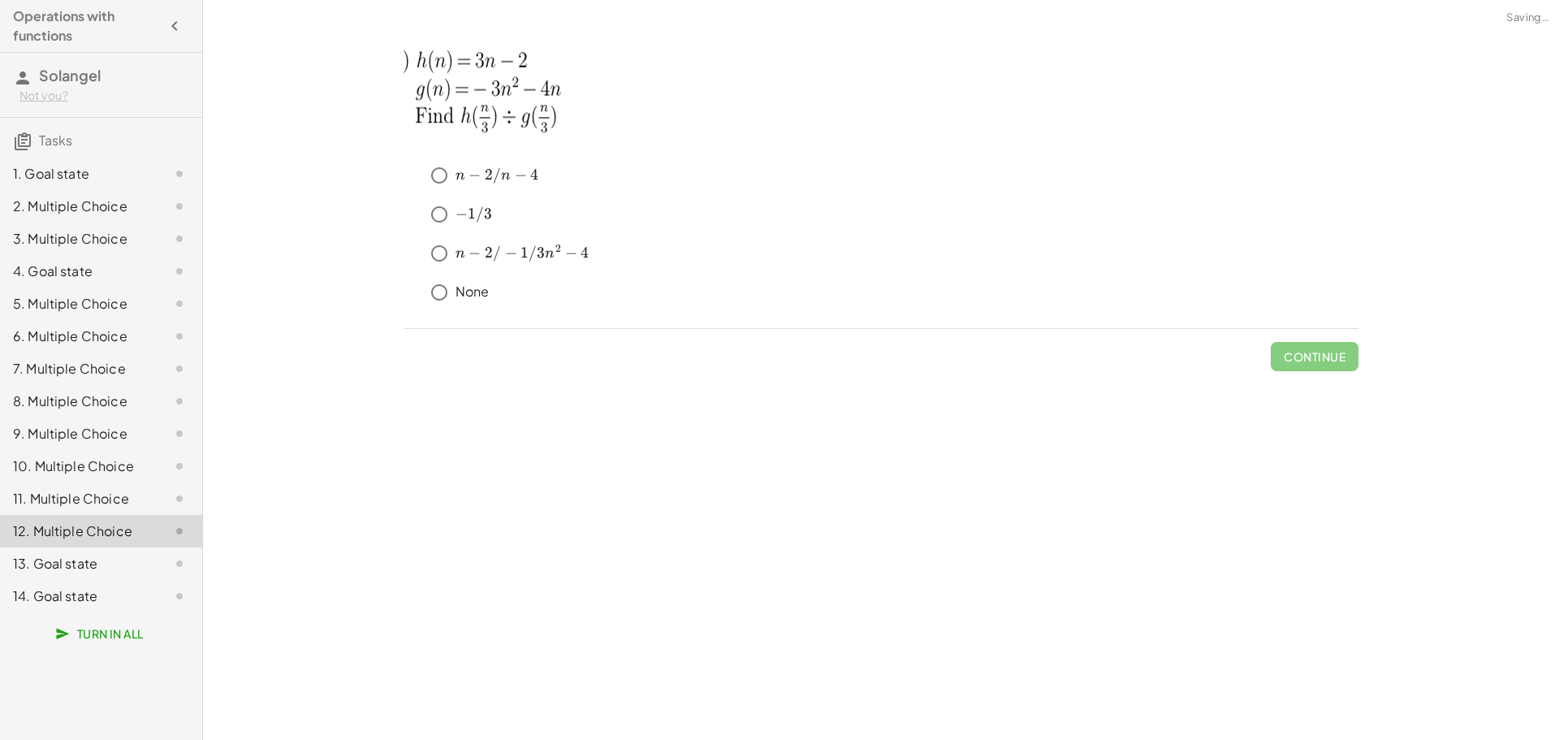
click at [84, 559] on div "13. Goal state" at bounding box center [78, 563] width 131 height 19
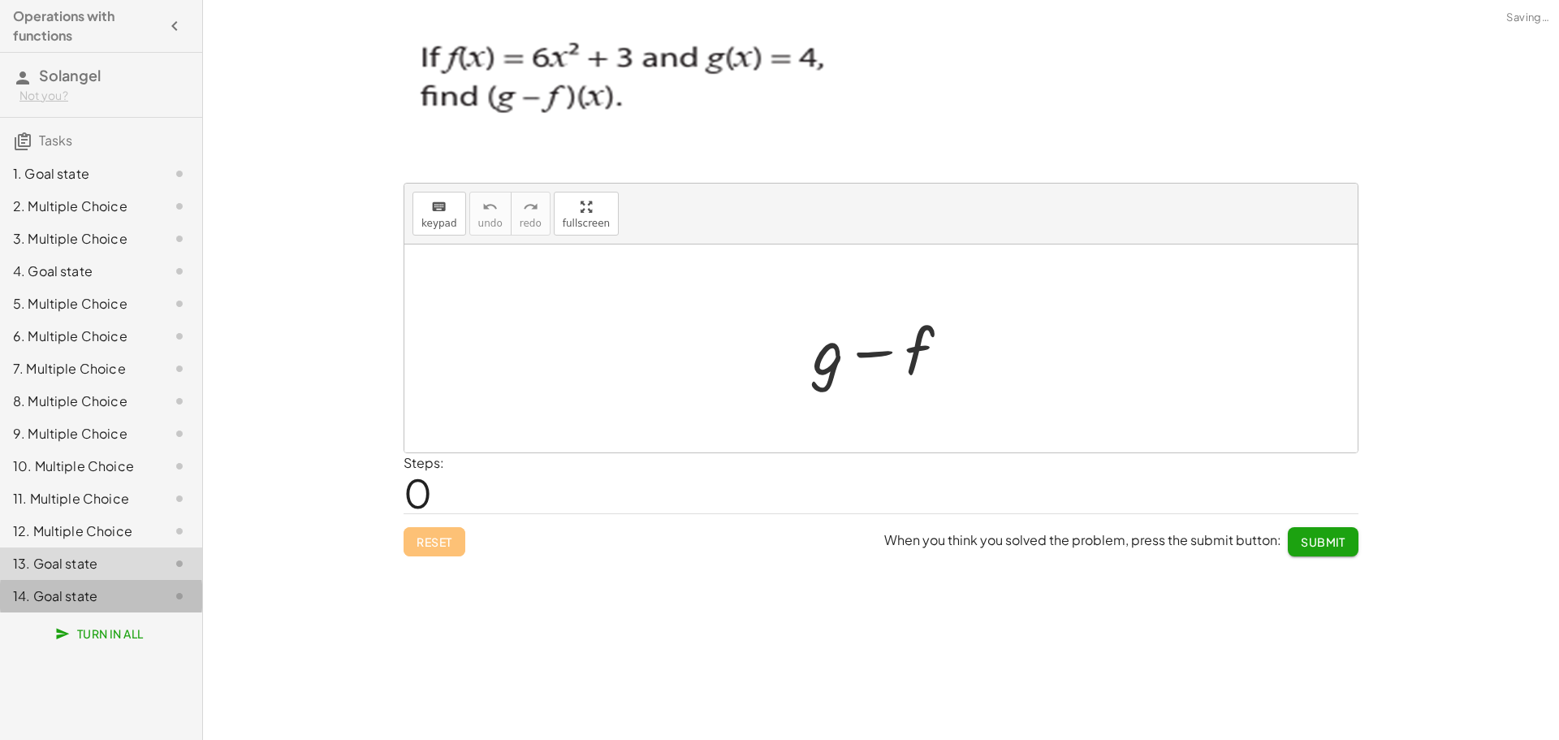
click at [89, 588] on div "14. Goal state" at bounding box center [78, 595] width 131 height 19
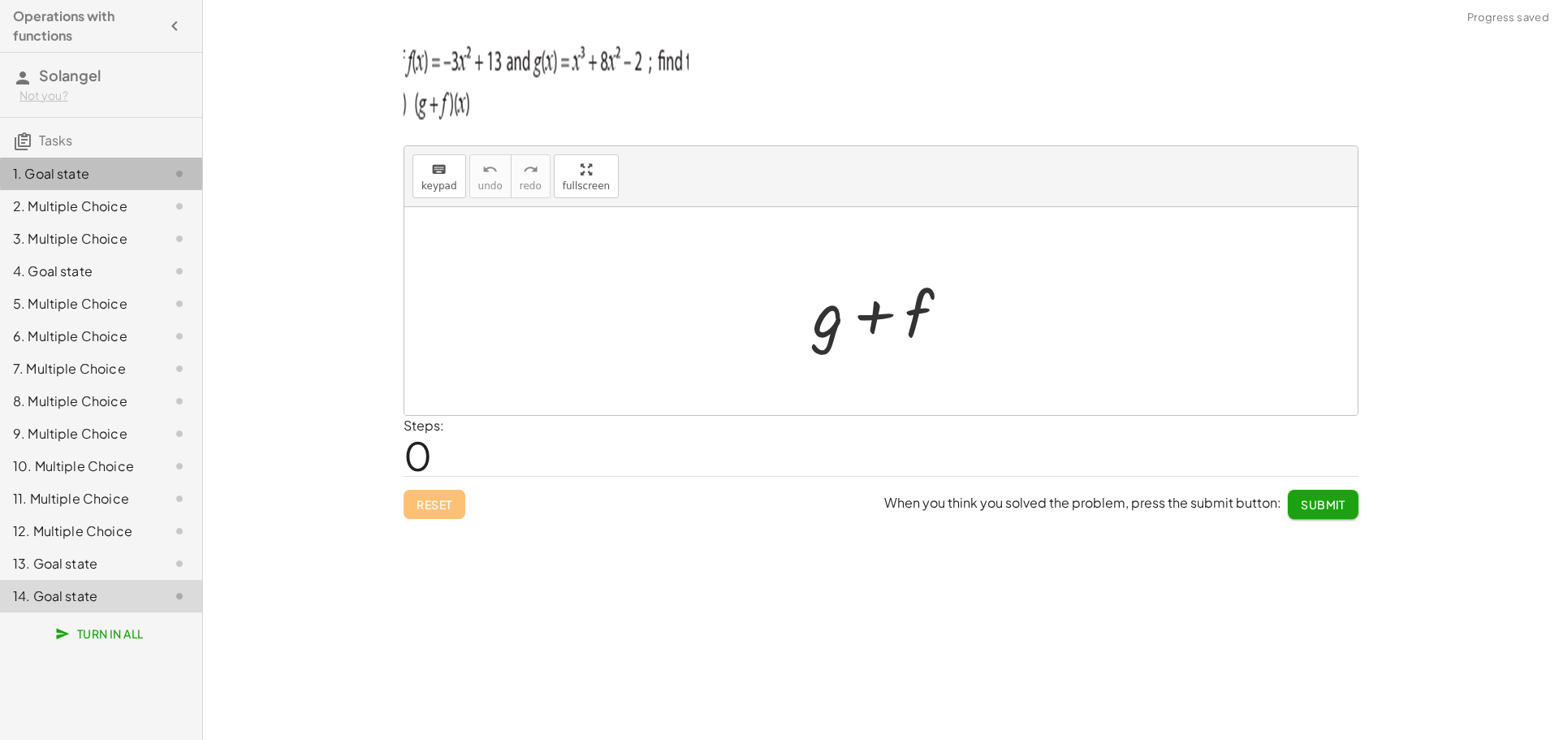
click at [141, 222] on div "1. Goal state" at bounding box center [101, 238] width 202 height 32
click at [580, 274] on div at bounding box center [880, 311] width 953 height 208
click at [764, 300] on div at bounding box center [880, 311] width 953 height 208
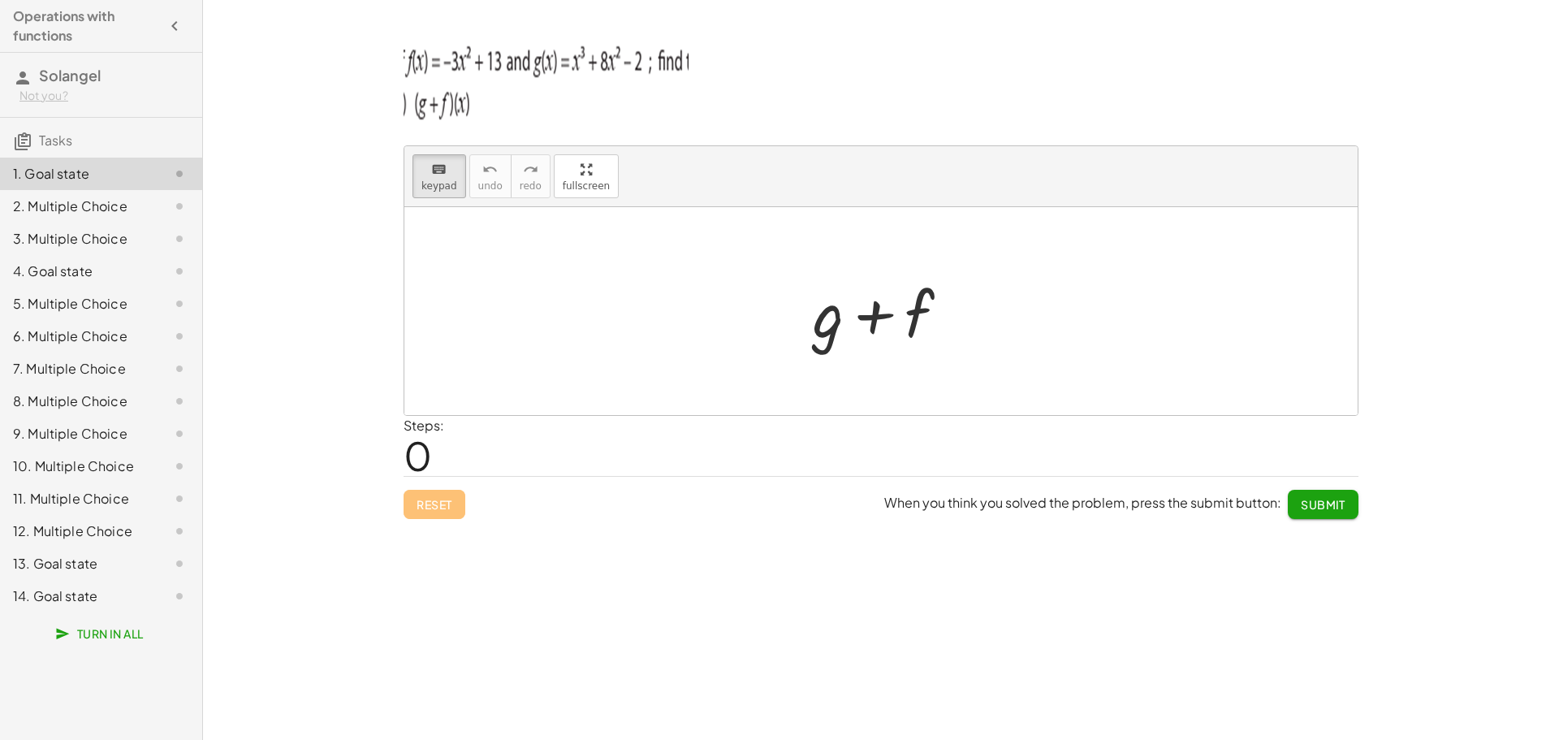
click at [499, 79] on img at bounding box center [545, 78] width 285 height 97
